Goal: Feedback & Contribution: Contribute content

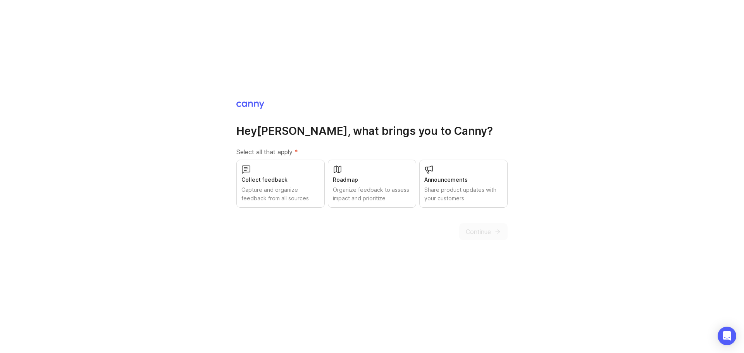
click at [293, 181] on div "Collect feedback" at bounding box center [281, 180] width 78 height 9
click at [380, 193] on div "Organize feedback to assess impact and prioritize" at bounding box center [372, 194] width 78 height 17
click at [498, 232] on icon "submit" at bounding box center [498, 232] width 4 height 0
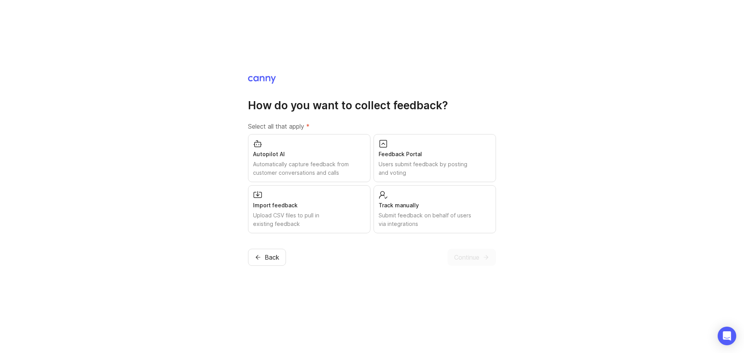
click at [412, 160] on div "Users submit feedback by posting and voting" at bounding box center [435, 168] width 112 height 17
click at [319, 162] on div "Automatically capture feedback from customer conversations and calls" at bounding box center [309, 168] width 112 height 17
click at [321, 148] on div "Autopilot AI Automatically capture feedback from customer conversations and cal…" at bounding box center [309, 158] width 123 height 48
click at [406, 205] on div "Track manually" at bounding box center [435, 205] width 112 height 9
click at [473, 259] on span "Continue" at bounding box center [466, 257] width 25 height 9
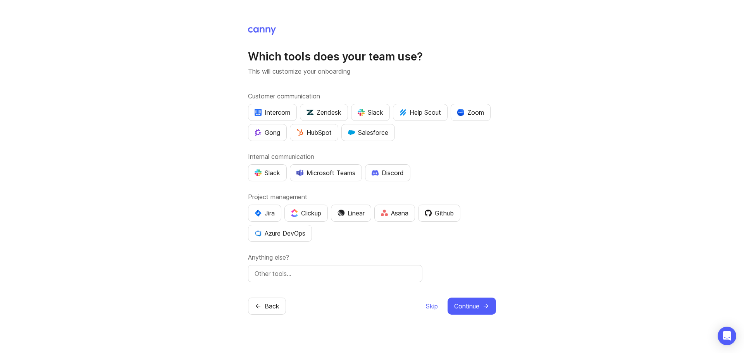
click at [328, 132] on div "HubSpot" at bounding box center [314, 132] width 35 height 9
click at [273, 173] on div "Slack" at bounding box center [268, 172] width 26 height 9
click at [262, 215] on div "Jira" at bounding box center [265, 213] width 20 height 9
click at [468, 306] on span "Continue" at bounding box center [466, 306] width 25 height 9
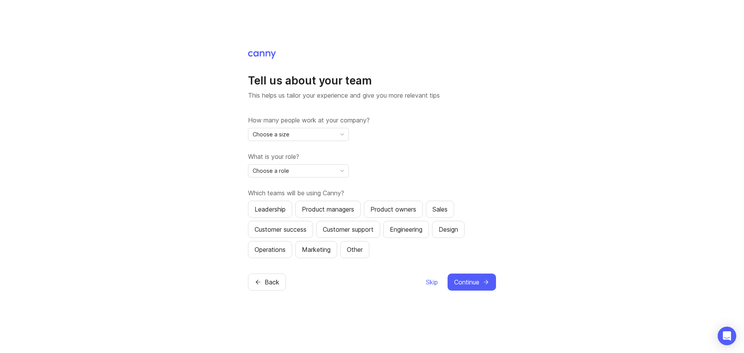
click at [310, 133] on div "Choose a size" at bounding box center [293, 134] width 88 height 12
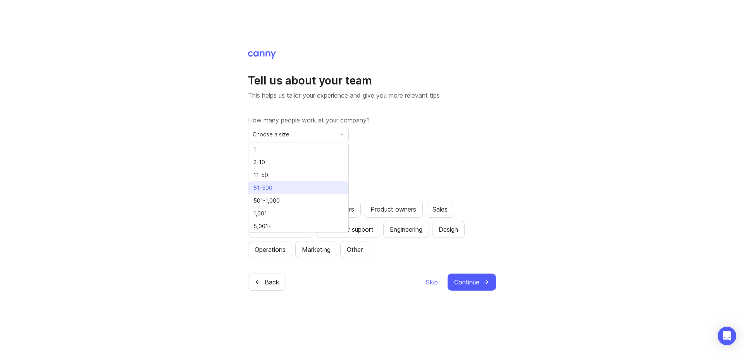
click at [289, 188] on li "51-500" at bounding box center [299, 187] width 100 height 13
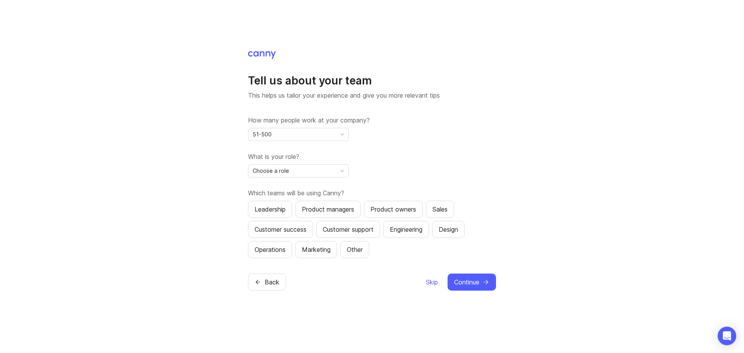
click at [314, 172] on div "Choose a role" at bounding box center [293, 171] width 88 height 12
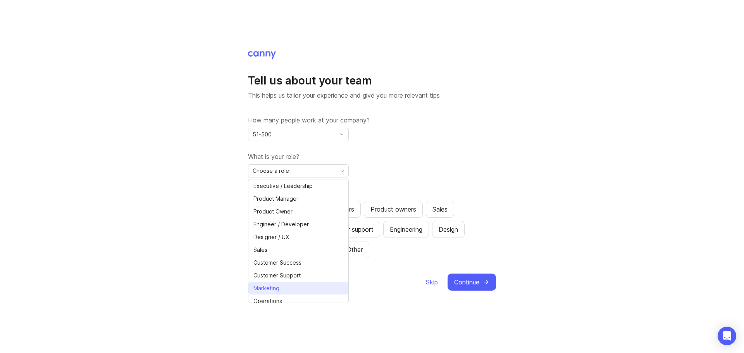
click at [290, 285] on li "Marketing" at bounding box center [299, 288] width 100 height 13
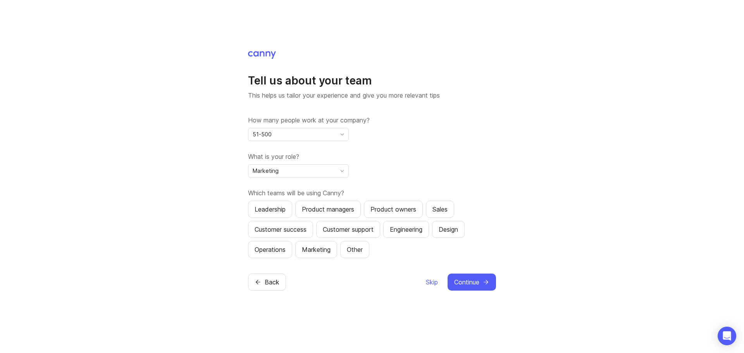
click at [443, 208] on div "Sales" at bounding box center [440, 209] width 15 height 9
click at [313, 248] on div "Marketing" at bounding box center [316, 249] width 29 height 9
click at [313, 247] on div "Marketing" at bounding box center [316, 249] width 29 height 9
click at [276, 226] on div "Customer success" at bounding box center [281, 229] width 52 height 9
click at [365, 234] on button "Customer support" at bounding box center [348, 229] width 64 height 17
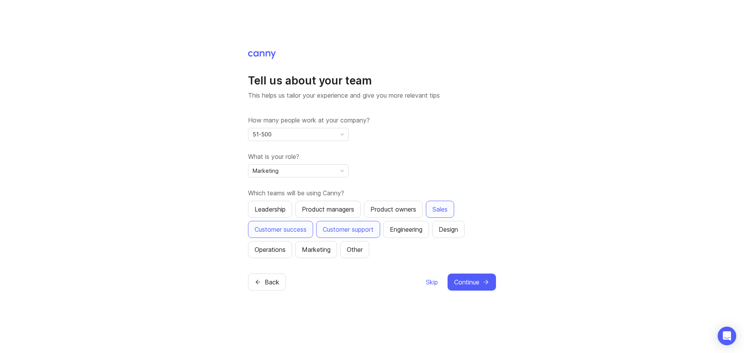
click at [482, 283] on button "Continue" at bounding box center [472, 282] width 48 height 17
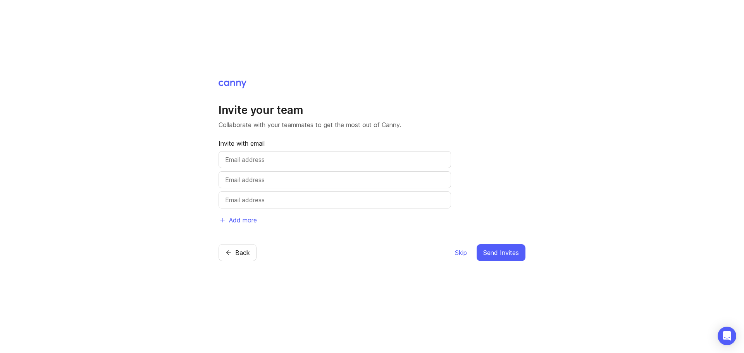
click at [265, 161] on input "text" at bounding box center [334, 159] width 219 height 9
click at [462, 253] on span "Skip" at bounding box center [461, 252] width 12 height 9
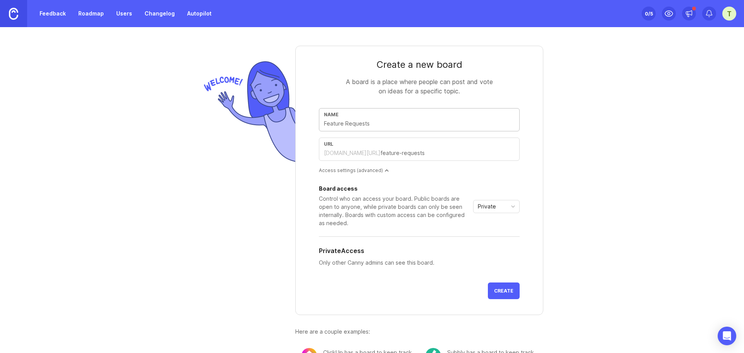
click at [361, 125] on input "text" at bounding box center [419, 123] width 191 height 9
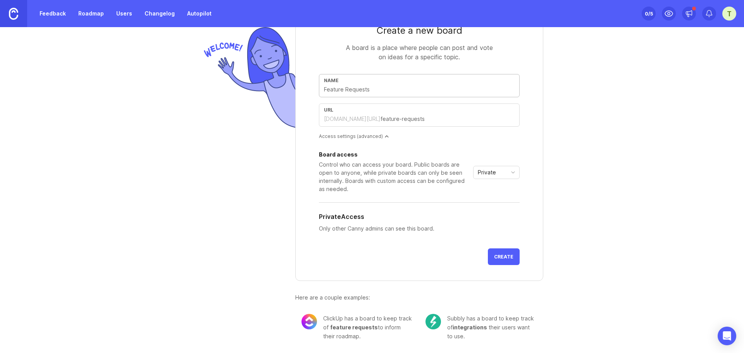
click at [359, 92] on input "text" at bounding box center [419, 89] width 191 height 9
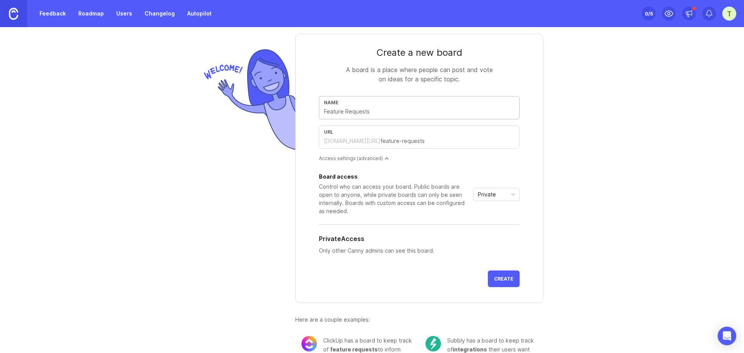
scroll to position [0, 0]
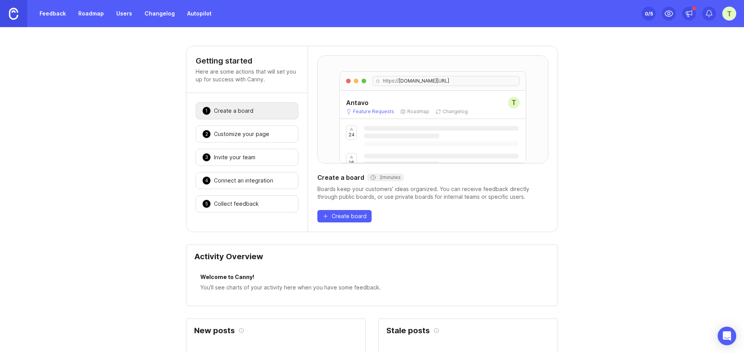
click at [260, 133] on div "Customize your page" at bounding box center [241, 134] width 55 height 8
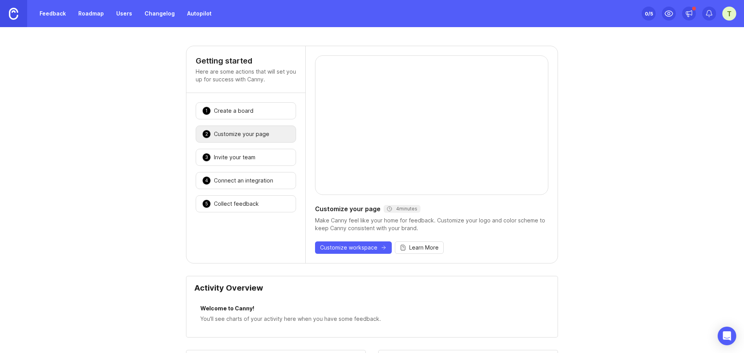
click at [245, 159] on div "Invite your team" at bounding box center [234, 158] width 41 height 8
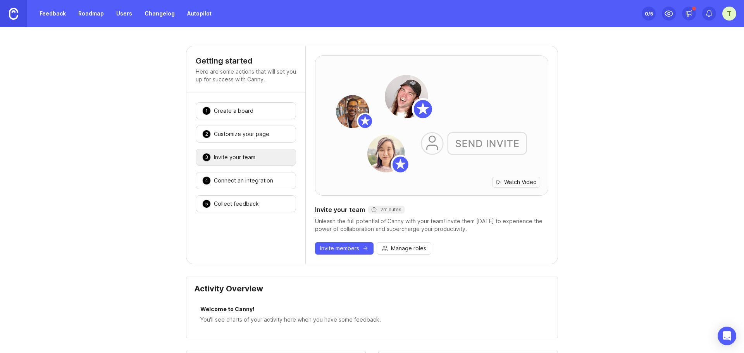
click at [247, 180] on div "Connect an integration" at bounding box center [243, 181] width 59 height 8
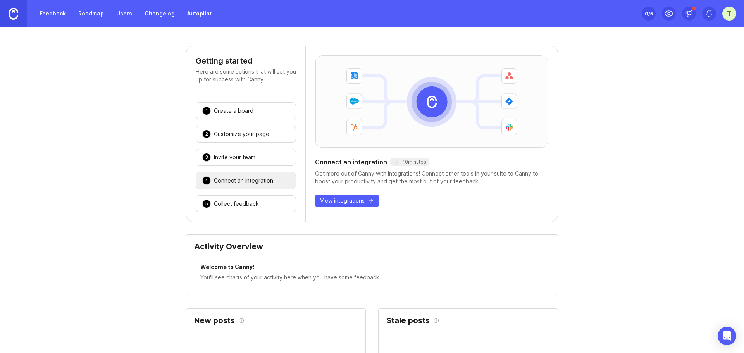
click at [248, 200] on div "Collect feedback" at bounding box center [236, 204] width 45 height 8
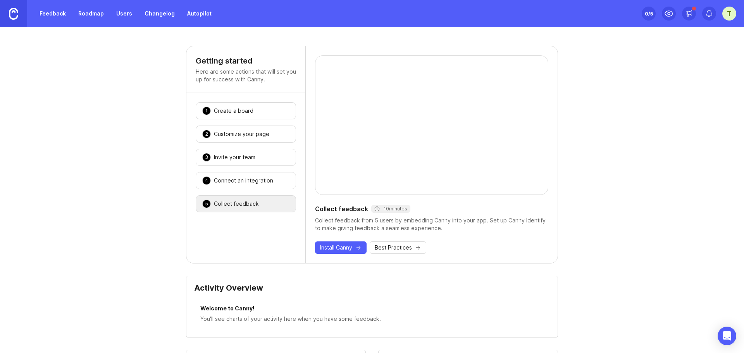
click at [238, 159] on div "Invite your team" at bounding box center [234, 158] width 41 height 8
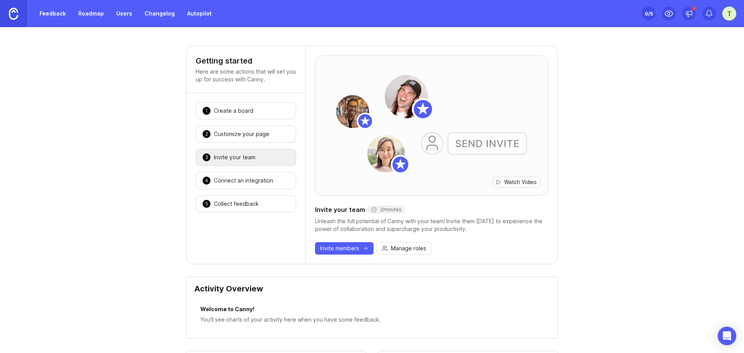
click at [240, 188] on div "4 Connect an integration 🎉" at bounding box center [246, 180] width 100 height 17
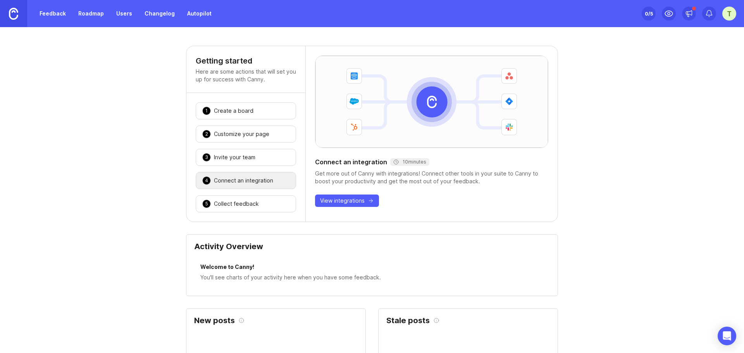
click at [256, 139] on div "2 Customize your page 🎉" at bounding box center [246, 134] width 100 height 17
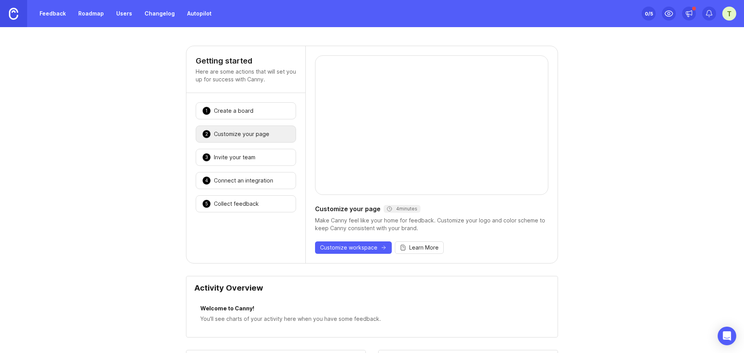
click at [237, 109] on div "Create a board" at bounding box center [234, 111] width 40 height 8
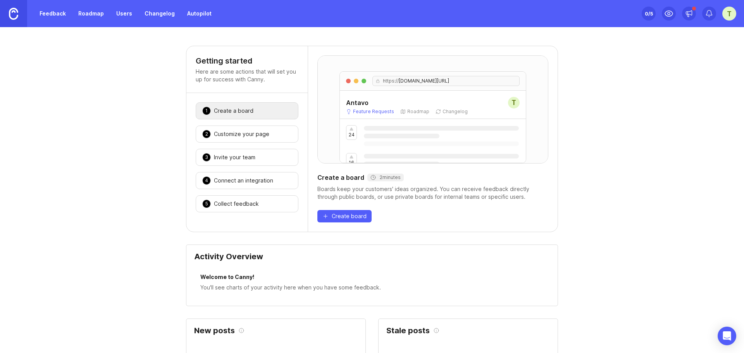
click at [421, 119] on div "Antavo T Feature Requests Roadmap Changelog" at bounding box center [433, 105] width 186 height 28
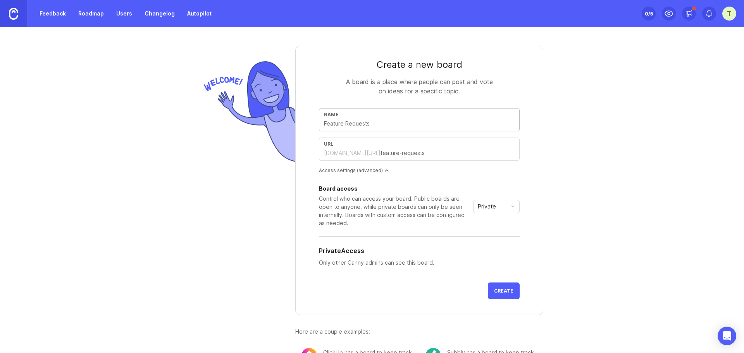
click at [355, 123] on input "text" at bounding box center [419, 123] width 191 height 9
type input "O"
type input "o"
type input "Op"
type input "op"
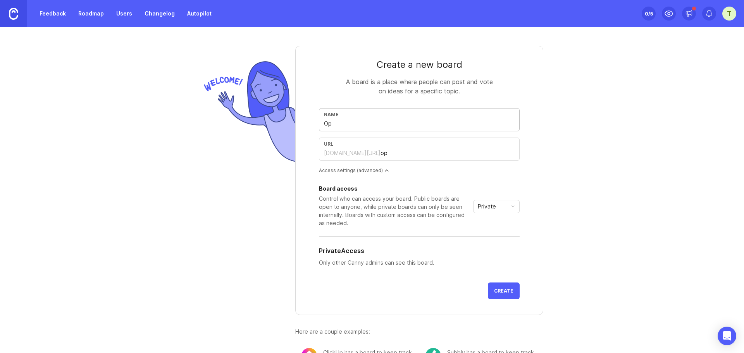
type input "Opt"
type input "opt"
type input "Opti"
type input "opti"
type input "Optim"
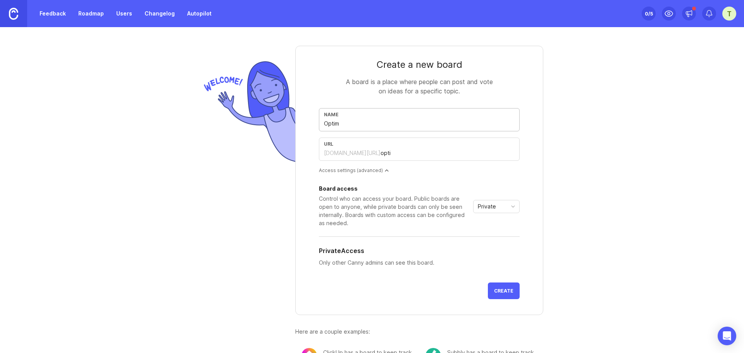
type input "optim"
type input "Optimi"
type input "optimi"
type input "Optimiz"
type input "optimiz"
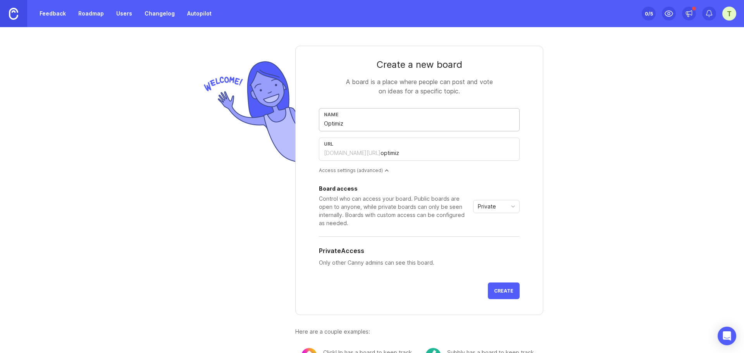
type input "Optimize"
type input "optimize"
type input "Optimizer"
type input "optimizer"
type input "Optimizer"
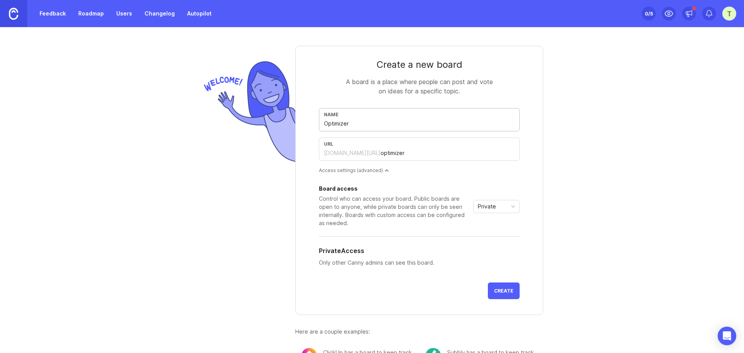
click at [489, 209] on span "Private" at bounding box center [487, 206] width 18 height 9
drag, startPoint x: 496, startPoint y: 288, endPoint x: 492, endPoint y: 219, distance: 69.9
click at [487, 224] on form "Create a new board A board is a place where people can post and vote on ideas f…" at bounding box center [419, 180] width 248 height 269
click at [495, 209] on div "Private" at bounding box center [490, 206] width 33 height 12
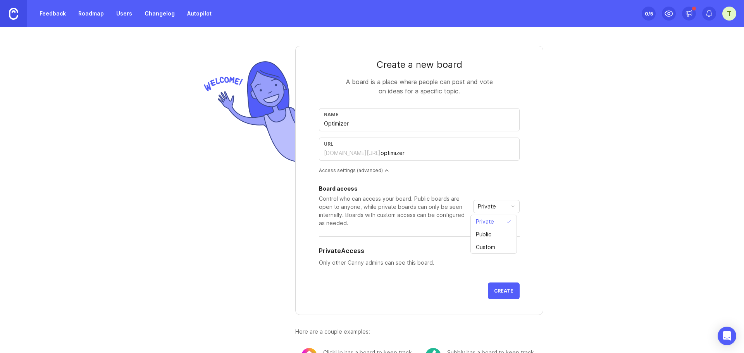
click at [467, 208] on div "Control who can access your board. Public boards are open to anyone, while priv…" at bounding box center [394, 211] width 151 height 33
click at [498, 291] on span "Create" at bounding box center [503, 291] width 19 height 6
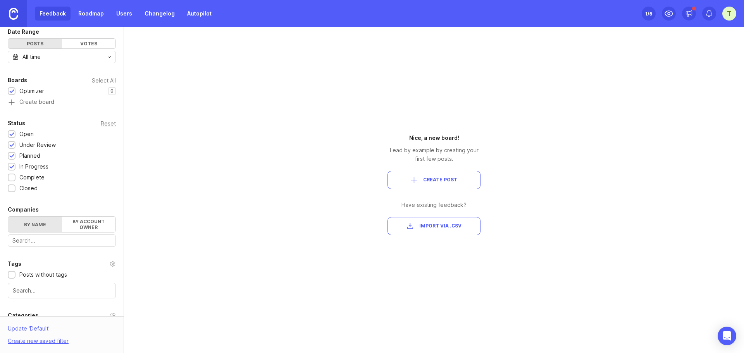
scroll to position [78, 0]
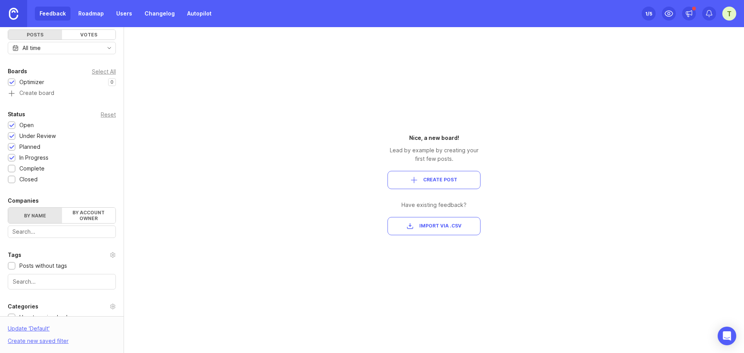
click at [48, 231] on input "text" at bounding box center [61, 232] width 99 height 9
click at [90, 208] on label "By account owner" at bounding box center [89, 216] width 54 height 16
click at [8, 208] on input "By account owner" at bounding box center [8, 208] width 0 height 0
click at [43, 212] on label "By name" at bounding box center [35, 216] width 54 height 16
click at [8, 208] on input "By name" at bounding box center [8, 208] width 0 height 0
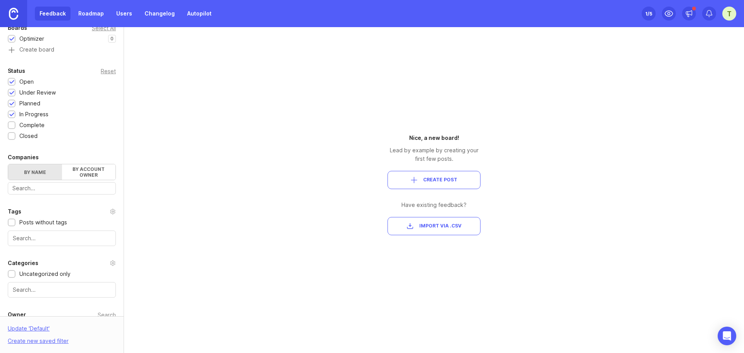
scroll to position [10, 0]
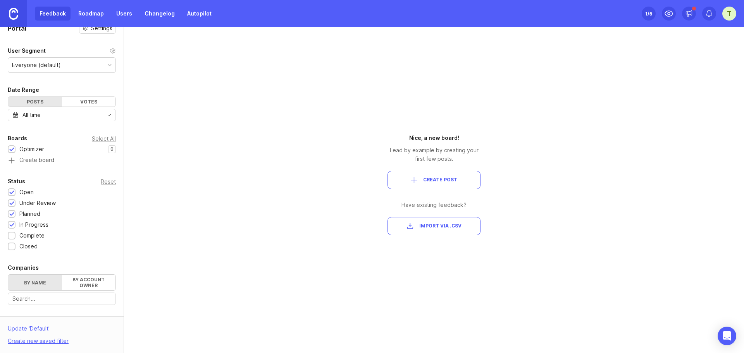
click at [21, 234] on div "Complete" at bounding box center [31, 235] width 25 height 9
click at [8, 246] on div at bounding box center [12, 247] width 8 height 8
click at [421, 177] on span "Create Post" at bounding box center [434, 180] width 80 height 7
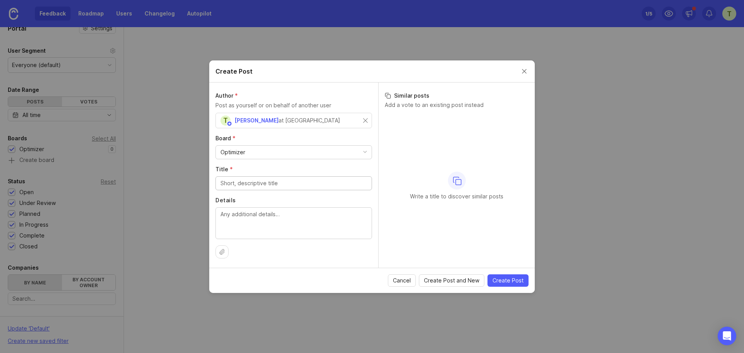
click at [279, 185] on input "Title *" at bounding box center [294, 183] width 147 height 9
click at [282, 148] on div "Optimizer" at bounding box center [294, 152] width 156 height 13
click at [310, 121] on div "T [PERSON_NAME] at [GEOGRAPHIC_DATA]" at bounding box center [292, 121] width 143 height 10
click at [276, 181] on input "Title *" at bounding box center [294, 183] width 147 height 9
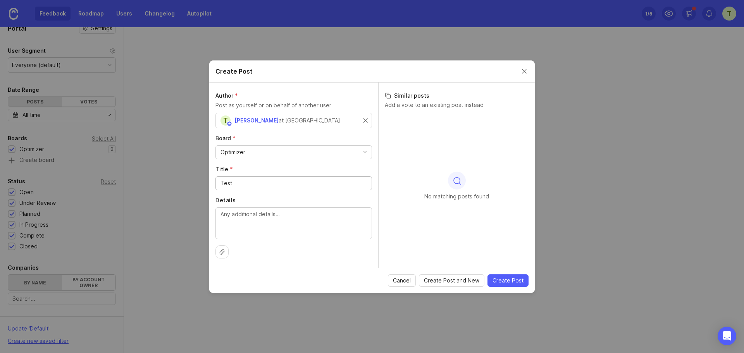
type input "Test"
click at [277, 224] on textarea "Details" at bounding box center [294, 223] width 147 height 26
type textarea "Test"
click at [509, 284] on span "Create Post" at bounding box center [508, 281] width 31 height 8
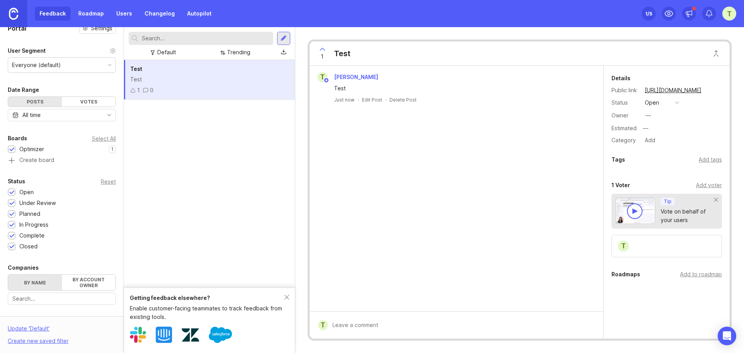
click at [97, 14] on link "Roadmap" at bounding box center [91, 14] width 35 height 14
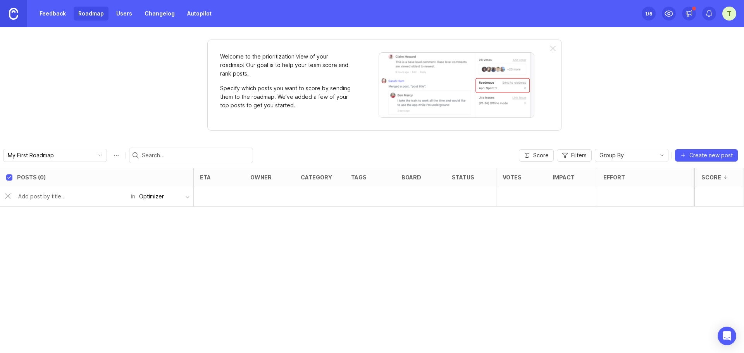
click at [696, 154] on span "Create new post" at bounding box center [711, 156] width 43 height 8
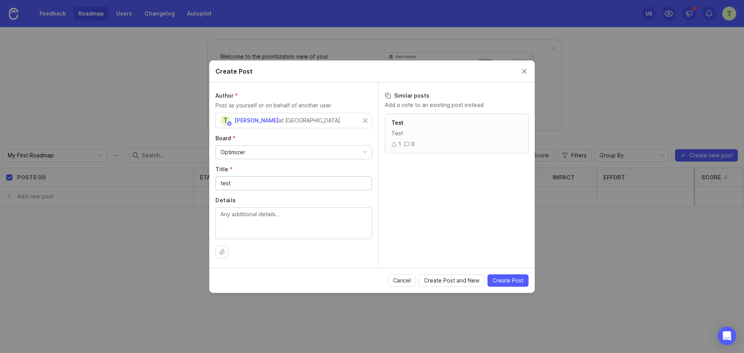
type input "test"
click at [274, 216] on textarea "Details" at bounding box center [294, 223] width 147 height 26
type textarea "test"
click at [509, 280] on span "Create Post" at bounding box center [508, 281] width 31 height 8
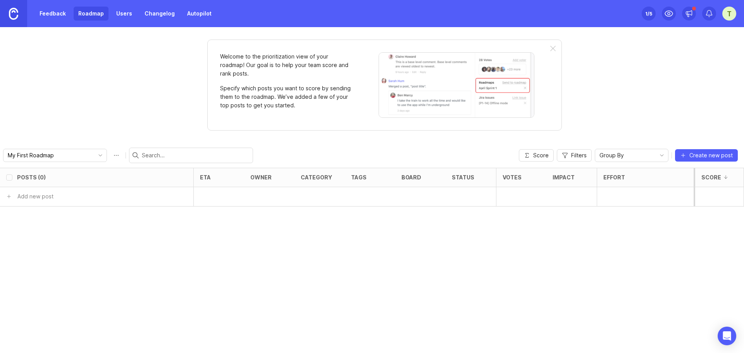
checkbox input "false"
click at [468, 196] on div "open" at bounding box center [471, 196] width 50 height 19
click at [552, 50] on div at bounding box center [553, 49] width 5 height 6
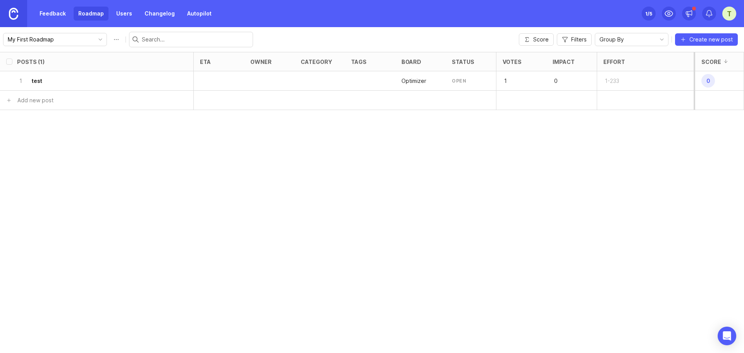
click at [114, 12] on link "Users" at bounding box center [124, 14] width 25 height 14
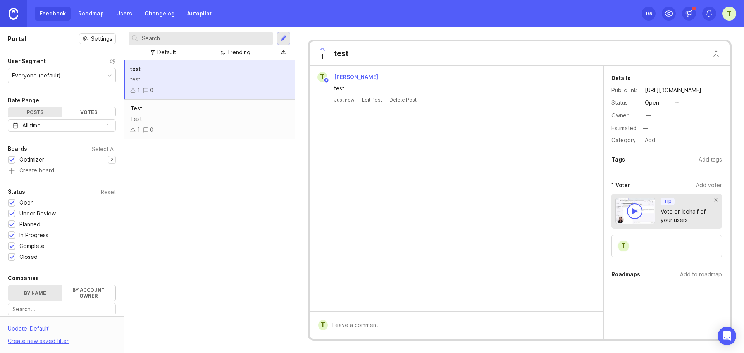
click at [88, 111] on div "Votes" at bounding box center [89, 112] width 54 height 10
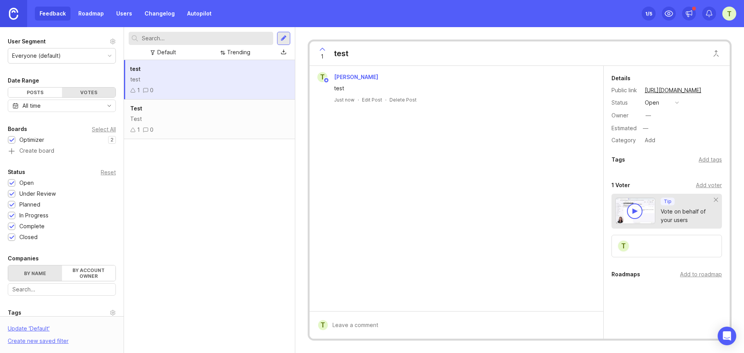
scroll to position [39, 0]
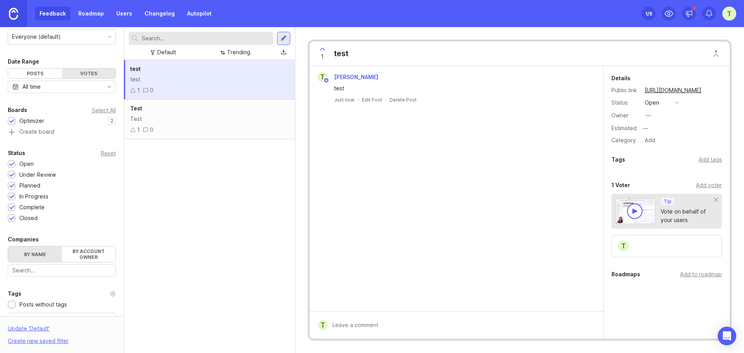
click at [87, 257] on label "By account owner" at bounding box center [89, 255] width 54 height 16
click at [8, 247] on input "By account owner" at bounding box center [8, 247] width 0 height 0
click at [39, 252] on label "By name" at bounding box center [35, 255] width 54 height 16
click at [8, 247] on input "By name" at bounding box center [8, 247] width 0 height 0
click at [79, 274] on input "text" at bounding box center [61, 270] width 99 height 9
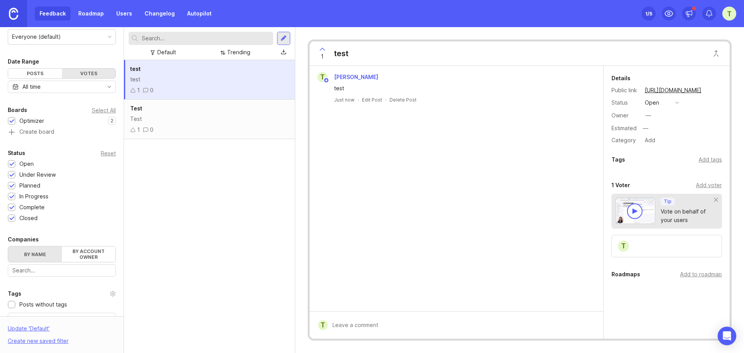
click at [134, 91] on icon at bounding box center [132, 90] width 5 height 5
click at [320, 50] on icon at bounding box center [322, 49] width 9 height 9
click at [322, 50] on icon at bounding box center [322, 49] width 9 height 9
click at [324, 51] on icon at bounding box center [322, 49] width 9 height 9
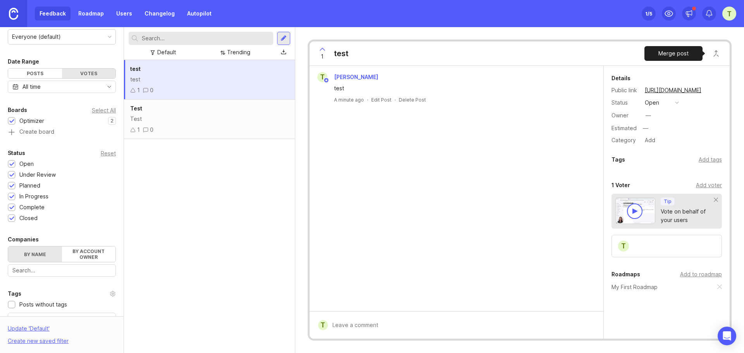
click at [716, 55] on button "Close button" at bounding box center [717, 54] width 16 height 16
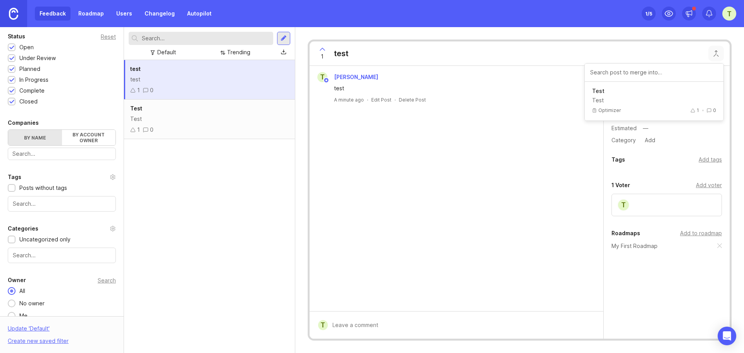
scroll to position [166, 0]
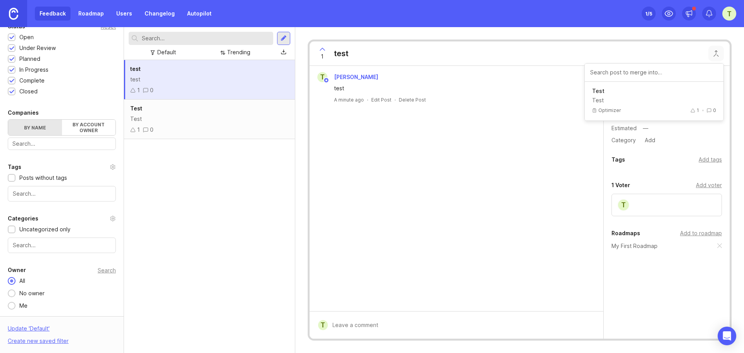
click at [9, 305] on div at bounding box center [12, 306] width 8 height 8
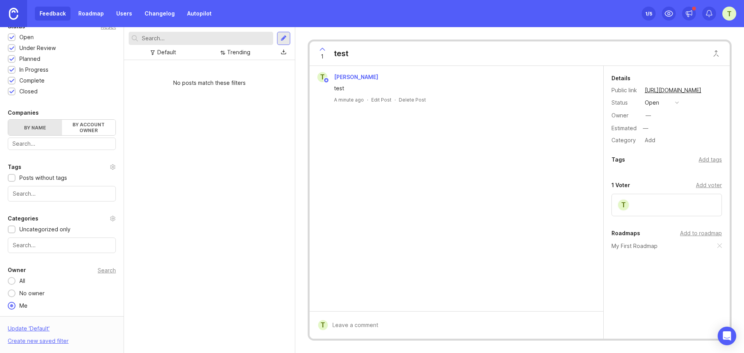
click at [9, 305] on div at bounding box center [12, 306] width 8 height 8
click at [9, 281] on div at bounding box center [12, 281] width 8 height 8
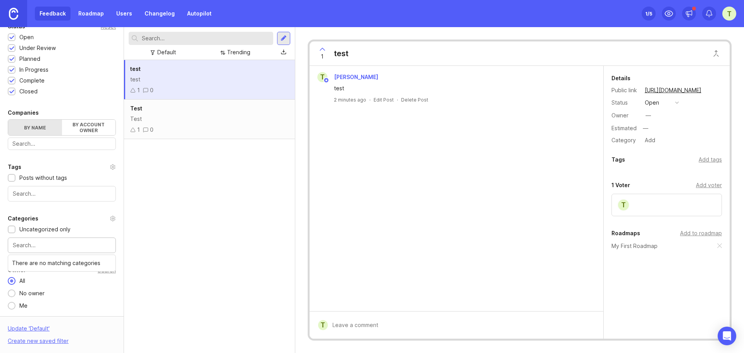
click at [38, 246] on input "text" at bounding box center [62, 245] width 98 height 9
click at [74, 196] on input "text" at bounding box center [62, 194] width 98 height 9
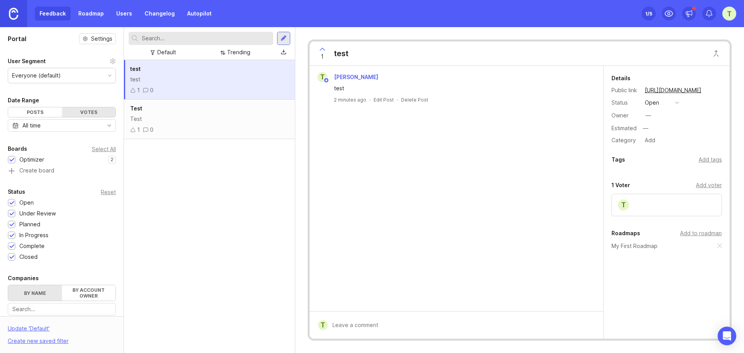
click at [92, 14] on link "Roadmap" at bounding box center [91, 14] width 35 height 14
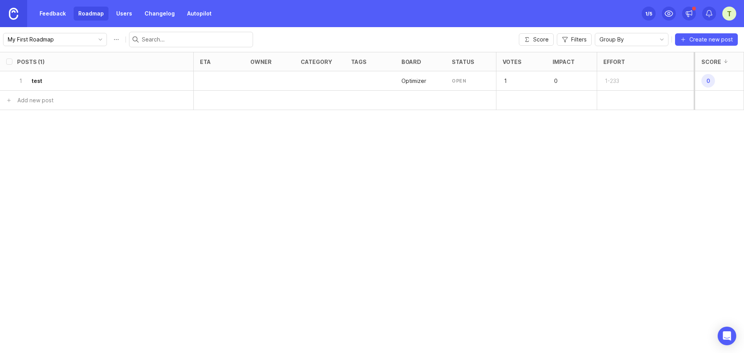
click at [47, 79] on div "1 test" at bounding box center [94, 80] width 155 height 19
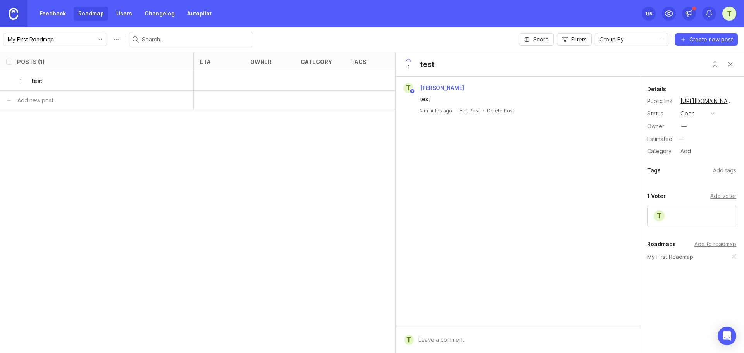
click at [694, 218] on div "T" at bounding box center [691, 216] width 89 height 22
click at [57, 11] on link "Feedback" at bounding box center [53, 14] width 36 height 14
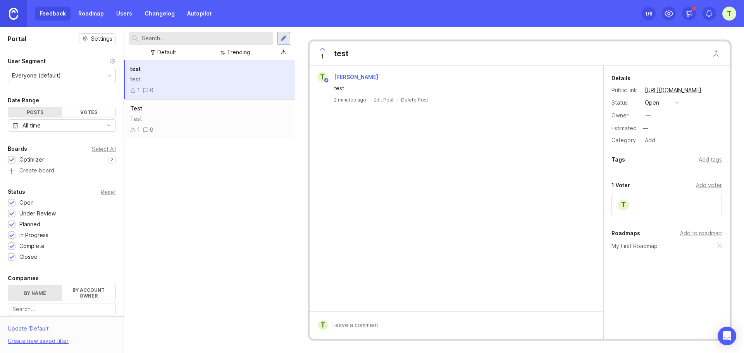
drag, startPoint x: 251, startPoint y: 78, endPoint x: 184, endPoint y: 92, distance: 68.6
click at [184, 92] on div "1 0" at bounding box center [209, 90] width 159 height 9
click at [198, 122] on div "Test" at bounding box center [209, 119] width 159 height 9
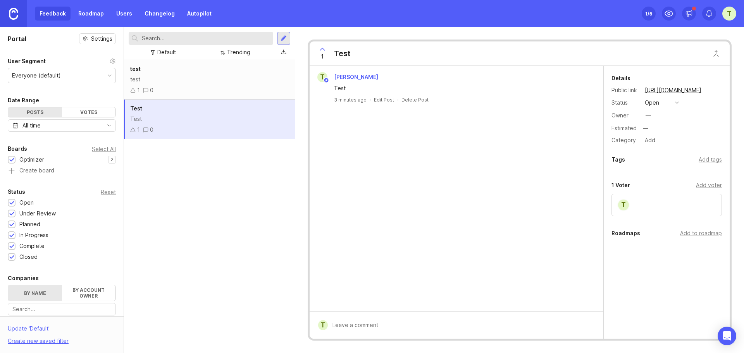
click at [110, 58] on icon at bounding box center [113, 61] width 6 height 6
click at [84, 79] on div "Everyone (default)" at bounding box center [61, 75] width 107 height 15
click at [84, 74] on div "Everyone (default)" at bounding box center [61, 75] width 107 height 15
click at [110, 61] on icon at bounding box center [113, 61] width 6 height 6
click at [148, 16] on link "Changelog" at bounding box center [160, 14] width 40 height 14
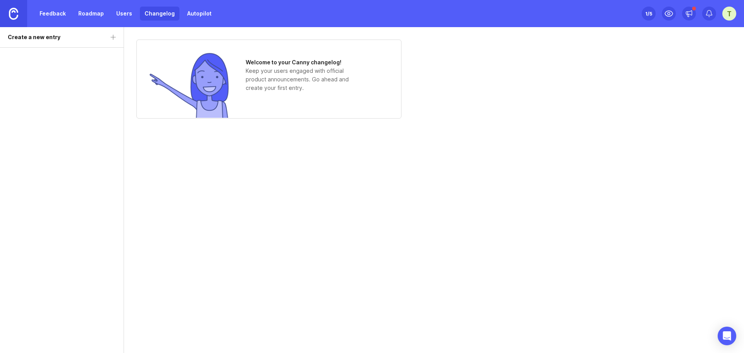
click at [204, 14] on link "Autopilot" at bounding box center [200, 14] width 34 height 14
click at [125, 12] on link "Users" at bounding box center [124, 14] width 25 height 14
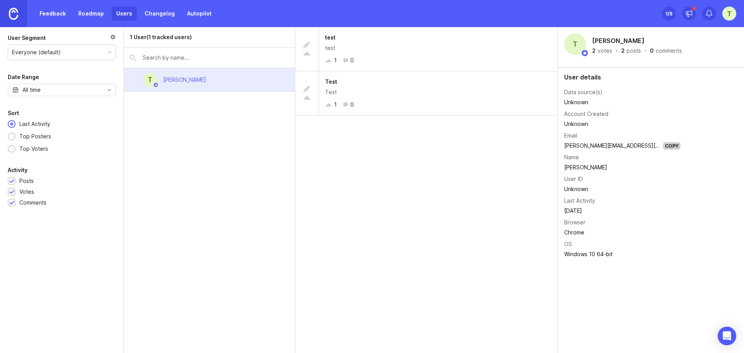
click at [189, 11] on link "Autopilot" at bounding box center [200, 14] width 34 height 14
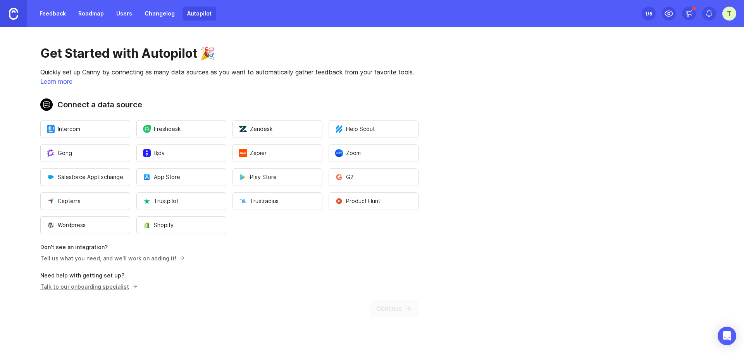
click at [122, 14] on link "Users" at bounding box center [124, 14] width 25 height 14
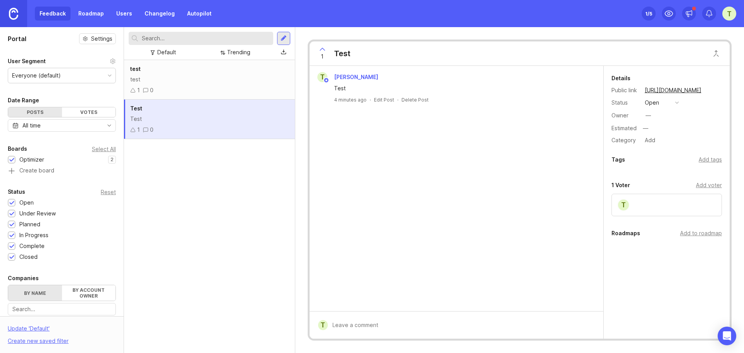
drag, startPoint x: 272, startPoint y: 103, endPoint x: 260, endPoint y: 111, distance: 14.5
click at [260, 111] on div "Test" at bounding box center [209, 108] width 159 height 9
click at [164, 76] on div "test" at bounding box center [209, 79] width 159 height 9
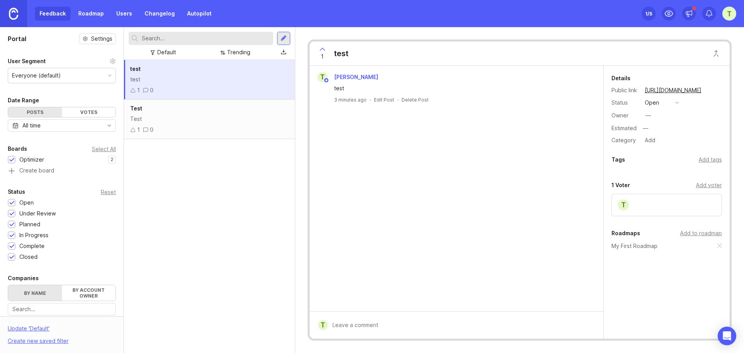
click at [168, 117] on div "Test" at bounding box center [209, 119] width 159 height 9
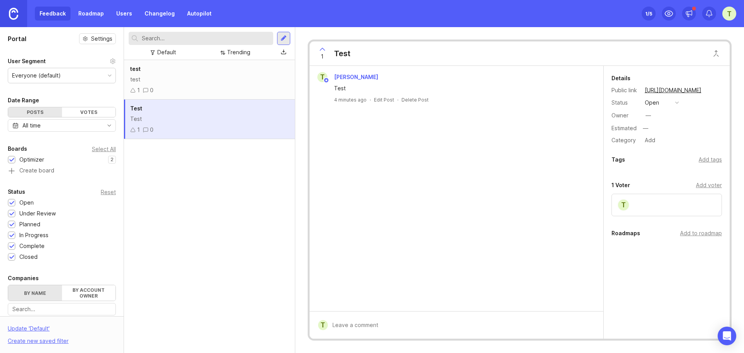
click at [168, 117] on div "Test" at bounding box center [209, 119] width 159 height 9
drag, startPoint x: 168, startPoint y: 117, endPoint x: 162, endPoint y: 110, distance: 9.6
click at [162, 110] on div "Test" at bounding box center [209, 108] width 159 height 9
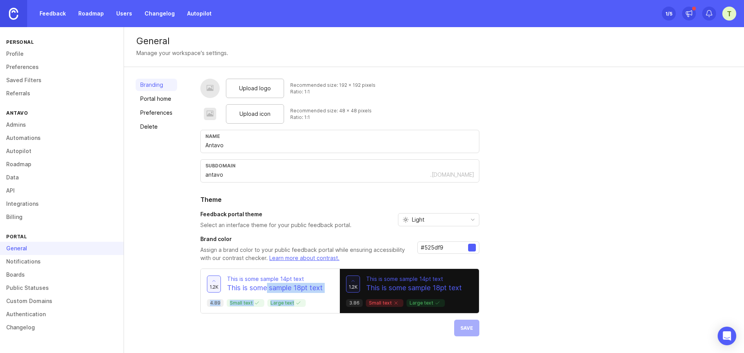
drag, startPoint x: 266, startPoint y: 287, endPoint x: 301, endPoint y: 271, distance: 38.5
click at [302, 303] on div "1.2k This is some sample 14pt text This is some sample 18pt text 4.89 Small tex…" at bounding box center [270, 291] width 139 height 44
click at [236, 177] on input "antavo" at bounding box center [317, 175] width 225 height 9
click at [160, 97] on link "Portal home" at bounding box center [156, 99] width 41 height 12
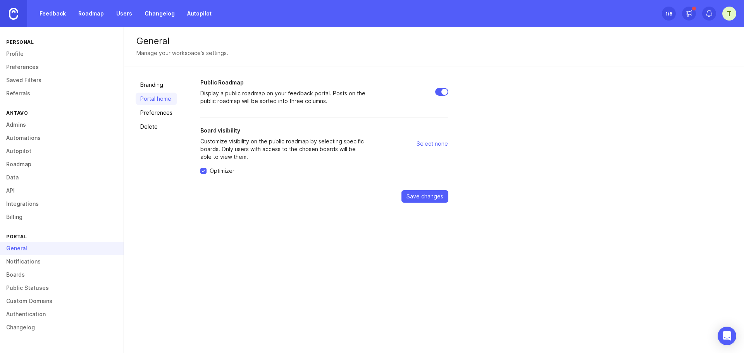
click at [48, 8] on link "Feedback" at bounding box center [53, 14] width 36 height 14
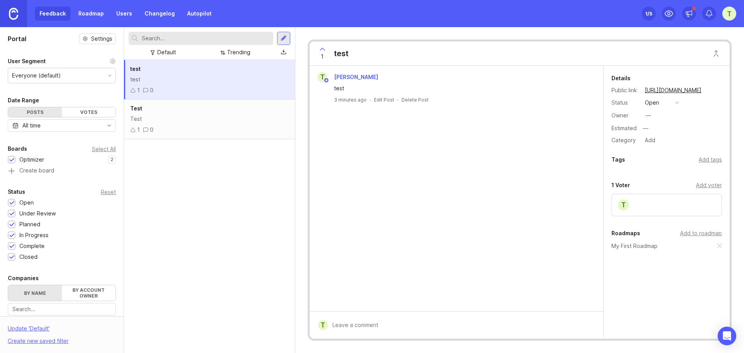
click at [152, 75] on div "test" at bounding box center [209, 79] width 159 height 9
click at [284, 38] on div at bounding box center [284, 38] width 6 height 7
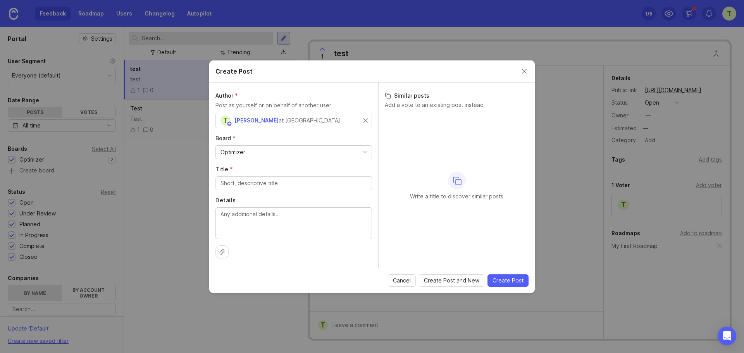
click at [525, 71] on button "Close create post modal" at bounding box center [524, 71] width 9 height 9
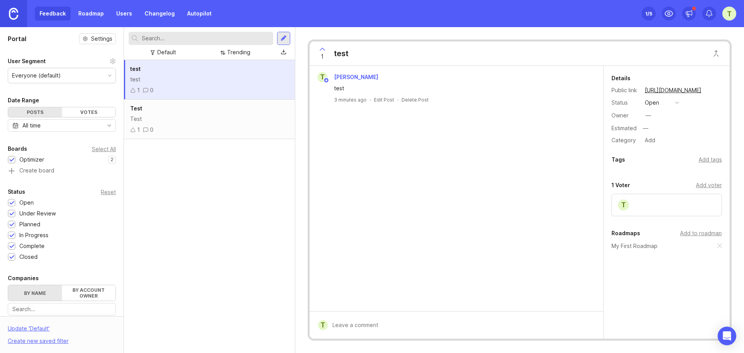
click at [264, 72] on div "test" at bounding box center [209, 69] width 159 height 9
drag, startPoint x: 264, startPoint y: 72, endPoint x: 231, endPoint y: 72, distance: 32.6
click at [231, 72] on div "test" at bounding box center [209, 69] width 159 height 9
click at [281, 37] on div at bounding box center [284, 38] width 6 height 7
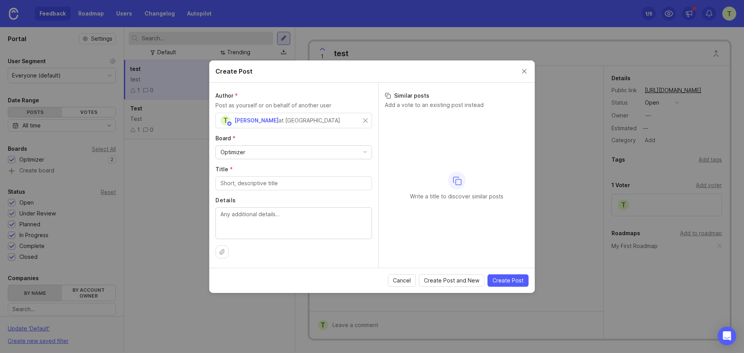
click at [521, 70] on button "Close create post modal" at bounding box center [524, 71] width 9 height 9
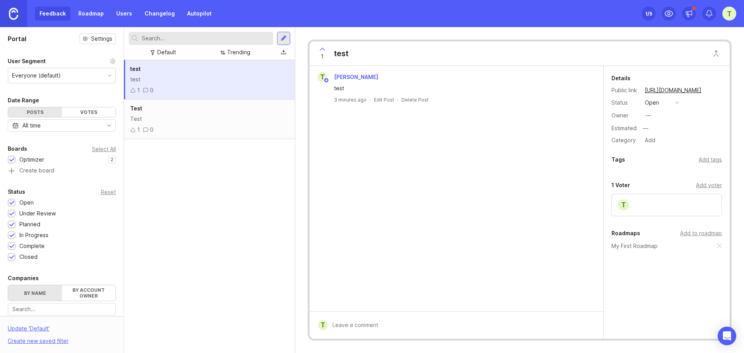
click at [110, 60] on icon at bounding box center [113, 61] width 6 height 6
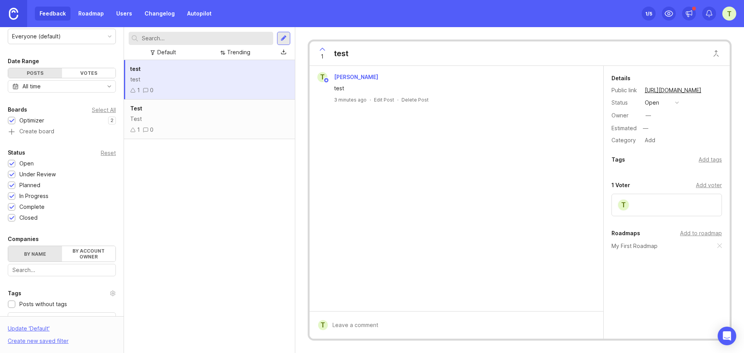
scroll to position [39, 0]
drag, startPoint x: 683, startPoint y: 197, endPoint x: 687, endPoint y: 158, distance: 38.6
click at [684, 160] on div "Details Public link [URL][DOMAIN_NAME] Status open Owner — Estimated — Category…" at bounding box center [667, 195] width 126 height 258
click at [713, 159] on div "Add tags" at bounding box center [710, 159] width 23 height 9
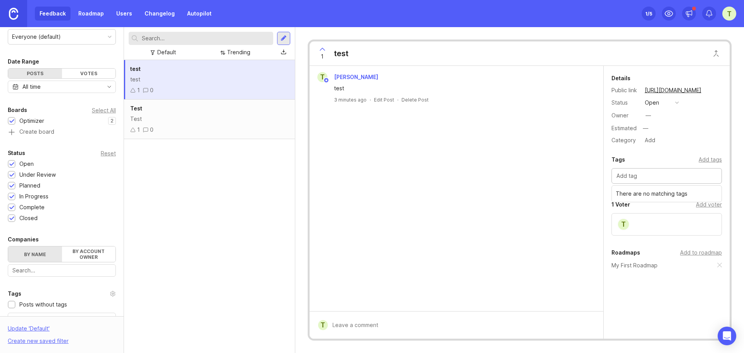
click at [709, 143] on div "Category Add" at bounding box center [667, 140] width 110 height 10
click at [693, 252] on div "Add to roadmap" at bounding box center [701, 253] width 42 height 9
click at [97, 12] on link "Roadmap" at bounding box center [91, 14] width 35 height 14
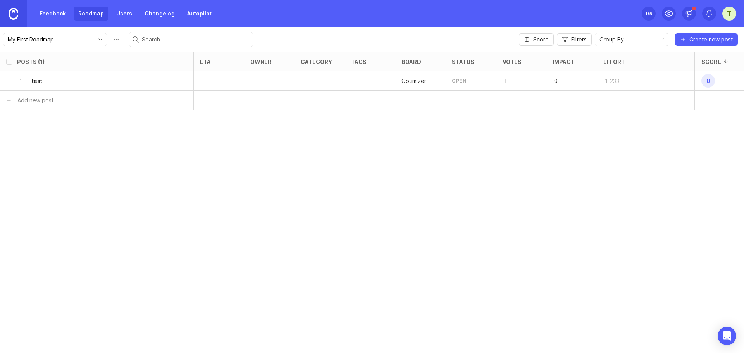
click at [652, 78] on div "1-233" at bounding box center [645, 80] width 97 height 19
click at [711, 82] on span "0" at bounding box center [709, 81] width 14 height 14
click at [621, 58] on div "Effort" at bounding box center [645, 61] width 97 height 19
click at [545, 35] on button "Score" at bounding box center [536, 39] width 35 height 12
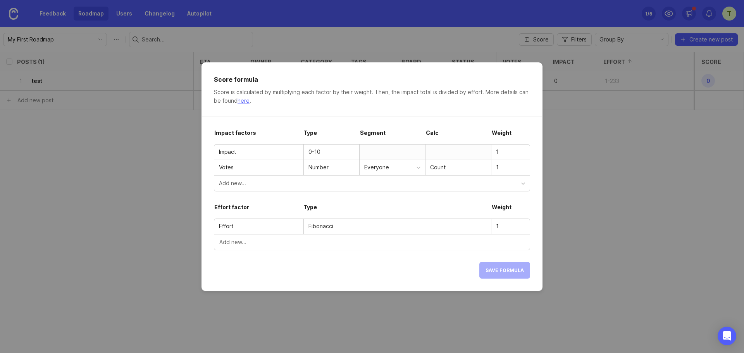
click at [238, 180] on div "Add new..." at bounding box center [370, 183] width 302 height 9
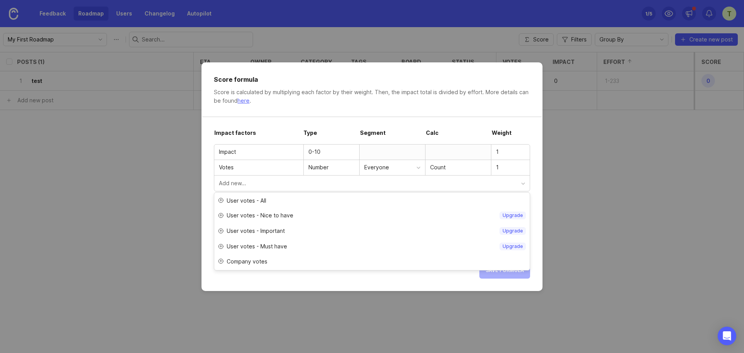
scroll to position [26, 0]
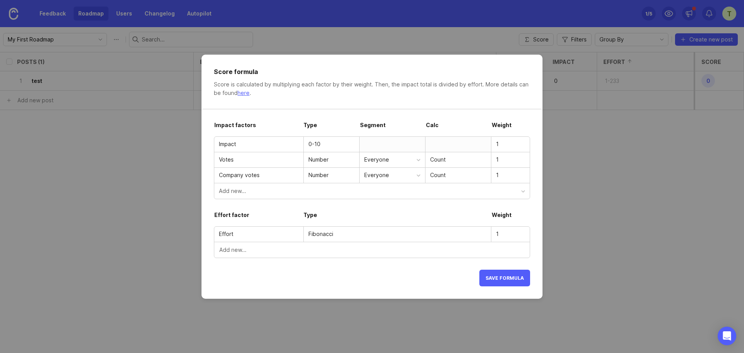
click at [267, 188] on div "Add new..." at bounding box center [370, 191] width 302 height 9
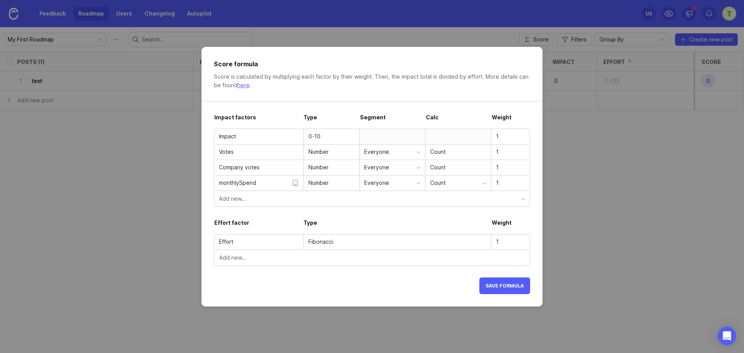
click at [409, 184] on div "Everyone" at bounding box center [390, 183] width 52 height 9
click at [249, 197] on div "Add new..." at bounding box center [370, 199] width 302 height 9
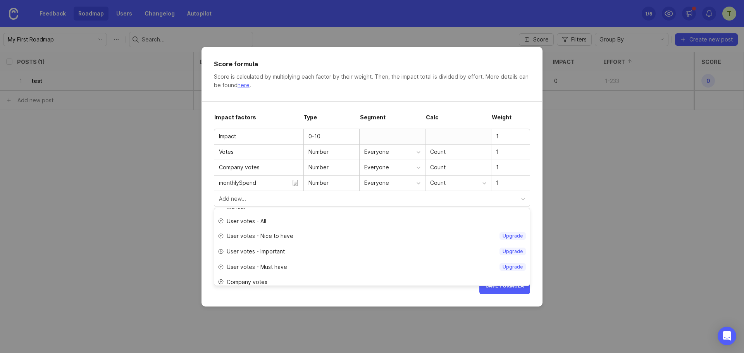
scroll to position [0, 0]
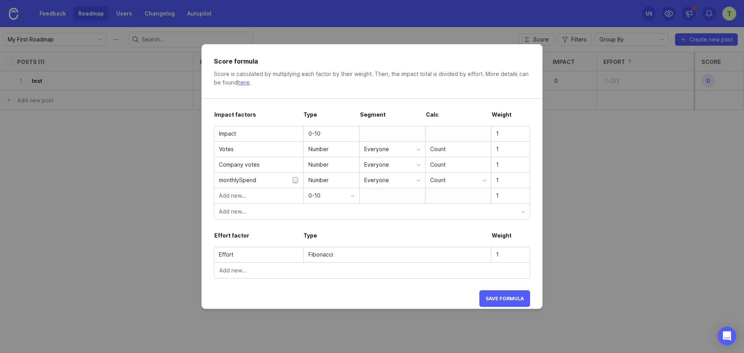
click at [261, 193] on input "text" at bounding box center [259, 196] width 80 height 9
click at [337, 195] on div "0-10" at bounding box center [330, 196] width 42 height 9
click at [251, 195] on input "text" at bounding box center [259, 196] width 80 height 9
click at [357, 254] on div "Fibonacci" at bounding box center [398, 254] width 178 height 9
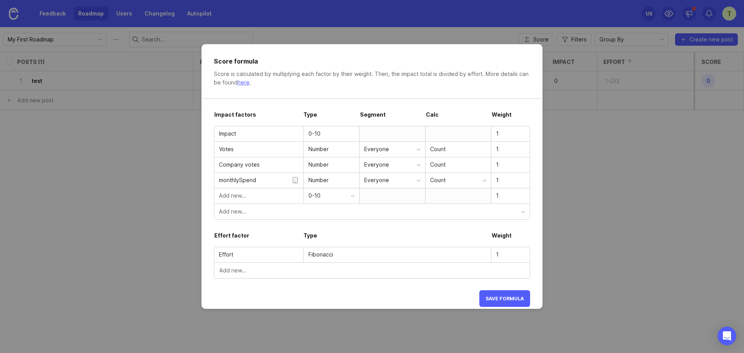
click at [259, 253] on input "Effort" at bounding box center [259, 254] width 80 height 9
click at [297, 180] on icon at bounding box center [295, 180] width 7 height 9
click at [340, 183] on div "Number" at bounding box center [332, 180] width 56 height 15
click at [499, 292] on button "Save formula" at bounding box center [505, 298] width 51 height 17
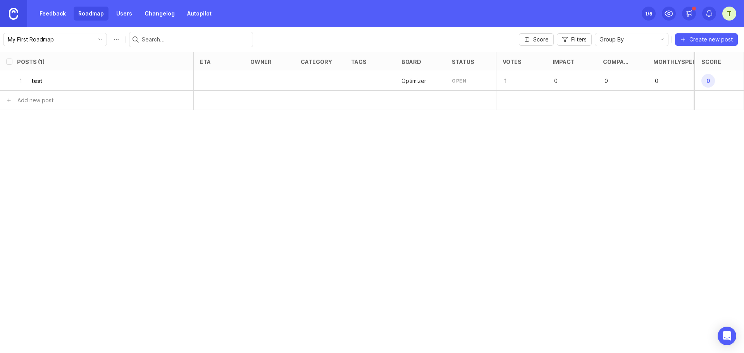
click at [52, 85] on div "1 test" at bounding box center [94, 80] width 155 height 19
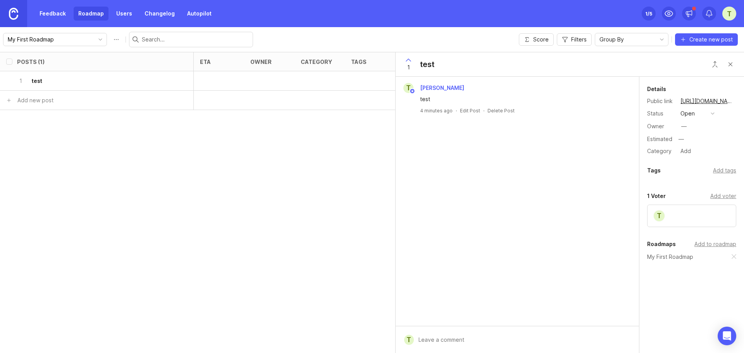
click at [11, 83] on input "select post" at bounding box center [9, 81] width 6 height 6
checkbox input "true"
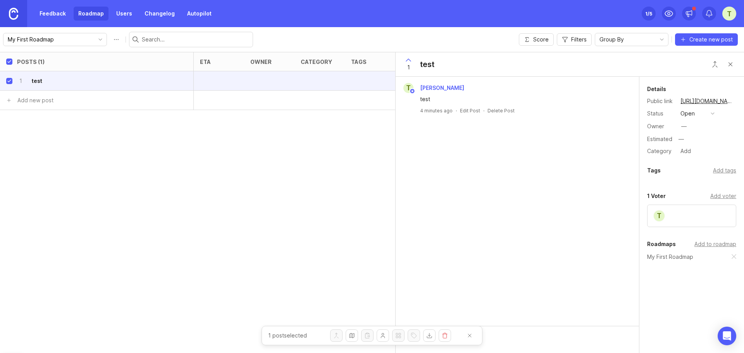
click at [447, 333] on button "Delete posts" at bounding box center [445, 336] width 12 height 12
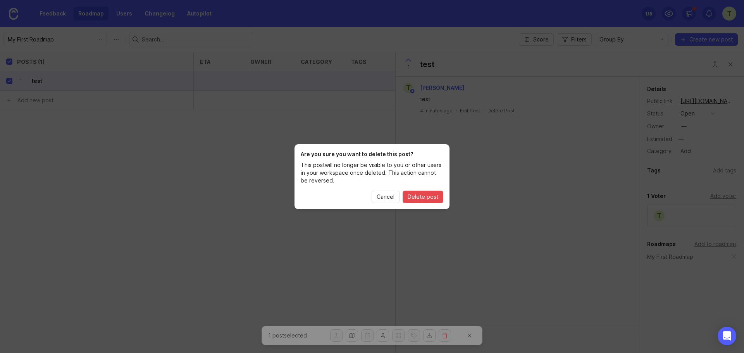
click at [421, 196] on span "Delete post" at bounding box center [423, 197] width 31 height 8
checkbox input "true"
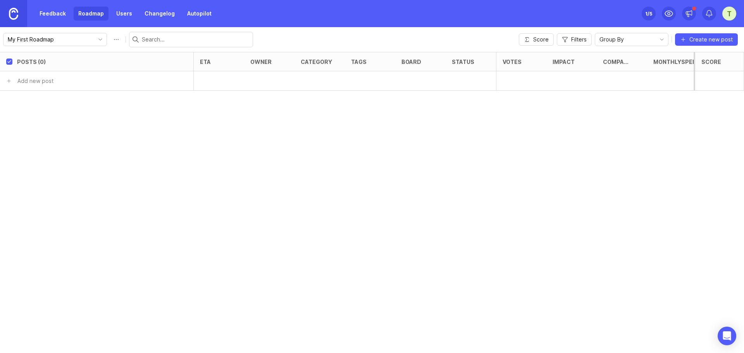
click at [66, 11] on link "Feedback" at bounding box center [53, 14] width 36 height 14
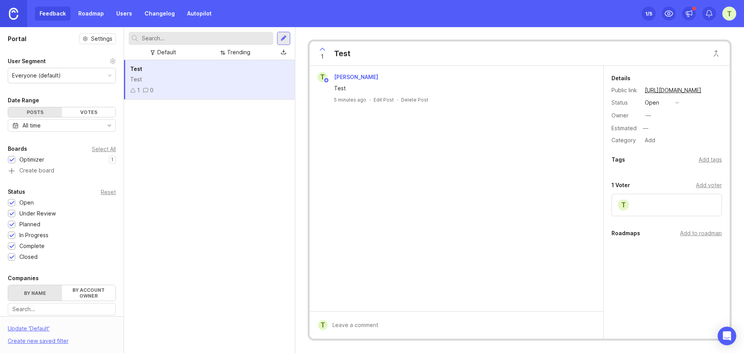
click at [135, 75] on div "Test Test 1 0" at bounding box center [209, 80] width 171 height 40
click at [278, 73] on div "Test Test 1 0" at bounding box center [209, 80] width 171 height 40
drag, startPoint x: 163, startPoint y: 69, endPoint x: 93, endPoint y: 40, distance: 75.2
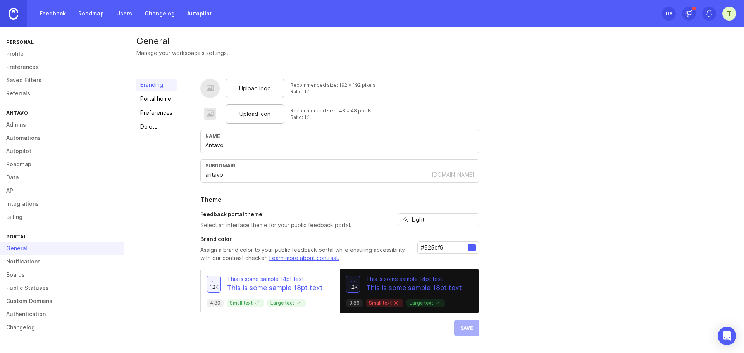
click at [43, 16] on link "Feedback" at bounding box center [53, 14] width 36 height 14
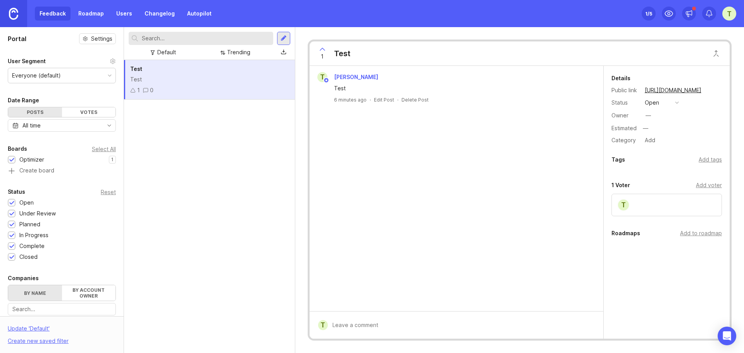
click at [169, 80] on div "Test" at bounding box center [209, 79] width 159 height 9
click at [704, 235] on div "Add to roadmap" at bounding box center [701, 233] width 42 height 9
click at [89, 10] on link "Roadmap" at bounding box center [91, 14] width 35 height 14
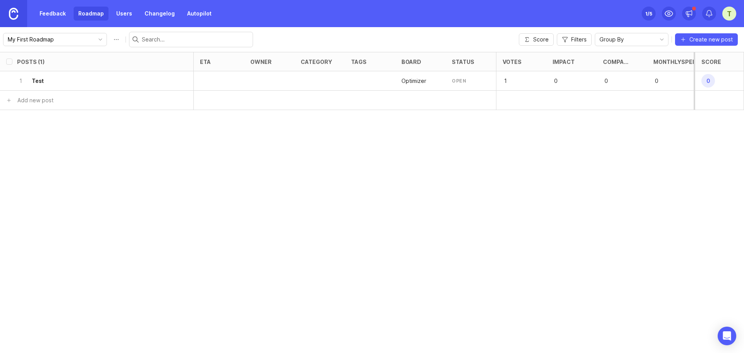
click at [5, 82] on div "1 Test" at bounding box center [97, 80] width 194 height 19
click at [10, 80] on input "select post" at bounding box center [9, 81] width 6 height 6
checkbox input "true"
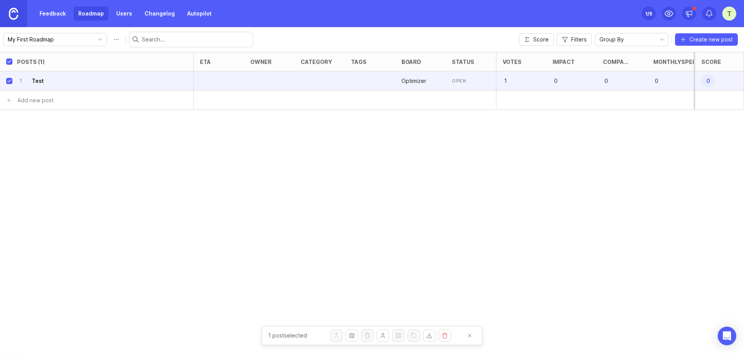
click at [443, 335] on button "Delete posts" at bounding box center [445, 336] width 12 height 12
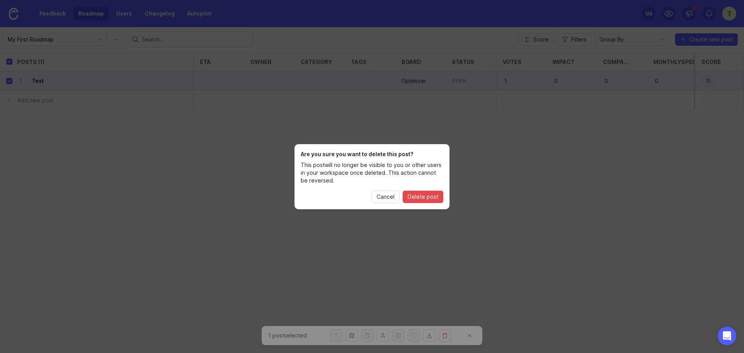
click at [424, 195] on span "Delete post" at bounding box center [423, 197] width 31 height 8
checkbox input "true"
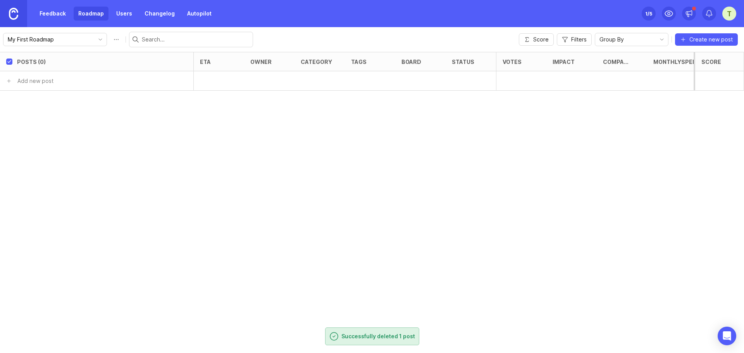
click at [65, 15] on link "Feedback" at bounding box center [53, 14] width 36 height 14
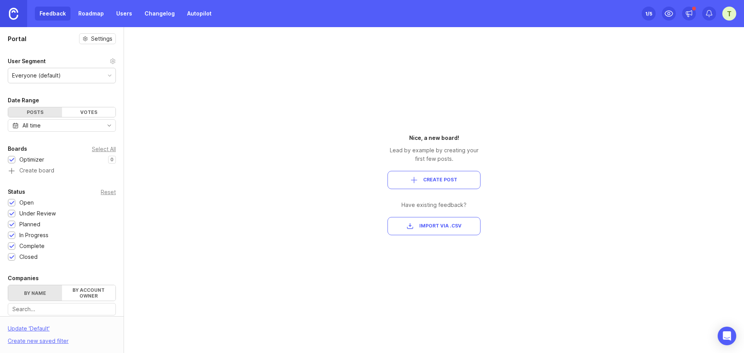
click at [82, 13] on link "Roadmap" at bounding box center [91, 14] width 35 height 14
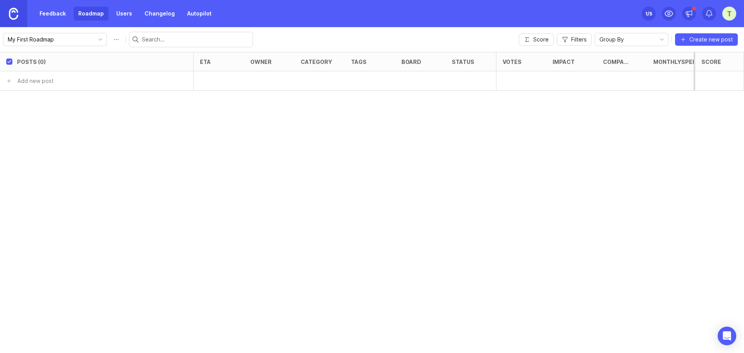
click at [62, 11] on link "Feedback" at bounding box center [53, 14] width 36 height 14
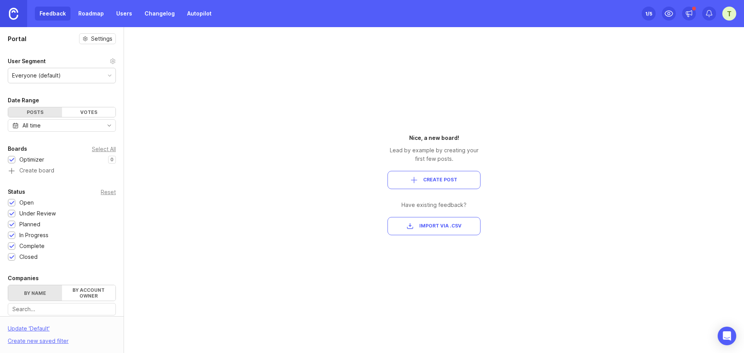
click at [435, 225] on span "Import via .csv" at bounding box center [440, 226] width 42 height 7
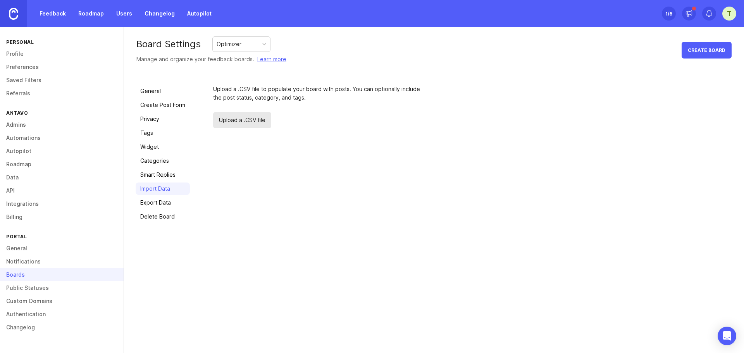
click at [248, 119] on span "Upload a .CSV file" at bounding box center [242, 120] width 58 height 16
click at [164, 171] on link "Smart Replies" at bounding box center [163, 175] width 54 height 12
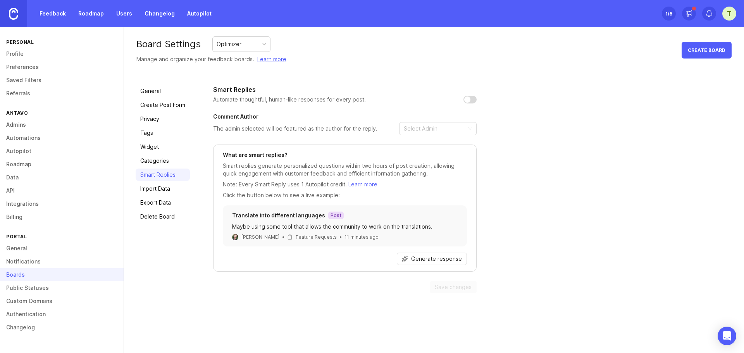
click at [164, 165] on link "Categories" at bounding box center [163, 161] width 54 height 12
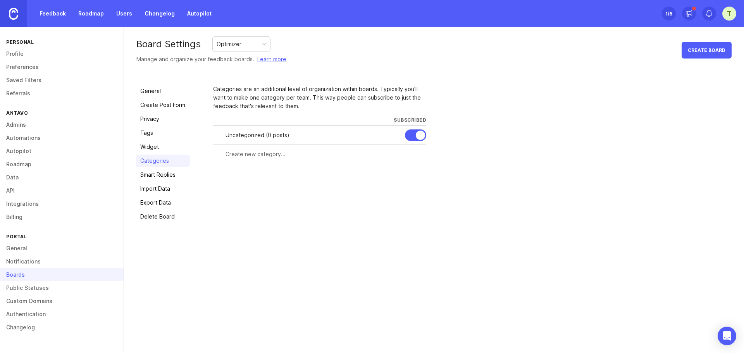
click at [155, 148] on link "Widget" at bounding box center [163, 147] width 54 height 12
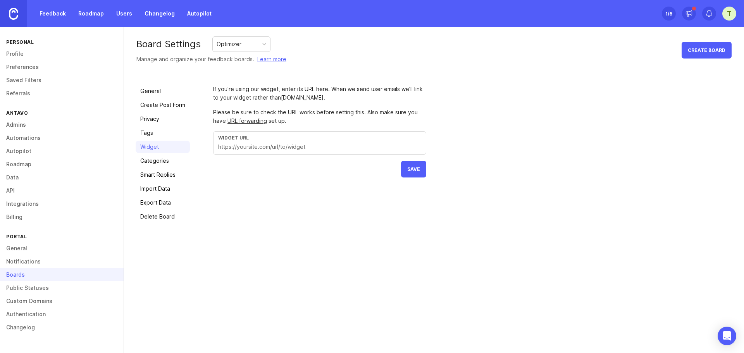
click at [10, 49] on link "Profile" at bounding box center [62, 53] width 124 height 13
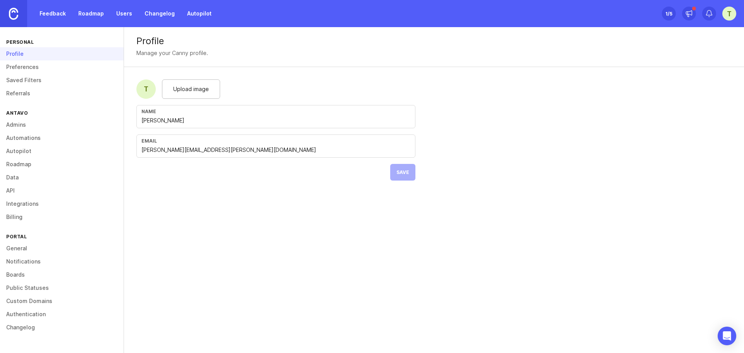
click at [56, 10] on link "Feedback" at bounding box center [53, 14] width 36 height 14
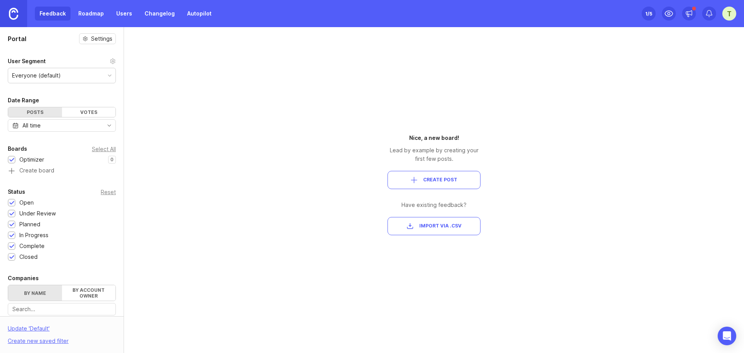
click at [72, 111] on div "Votes" at bounding box center [89, 112] width 54 height 10
click at [31, 113] on div "Posts" at bounding box center [35, 112] width 54 height 10
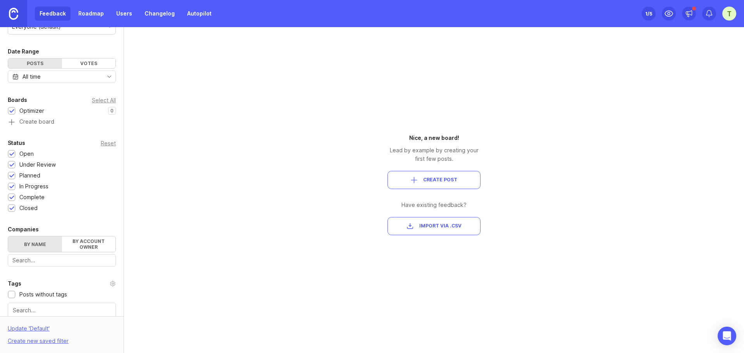
scroll to position [116, 0]
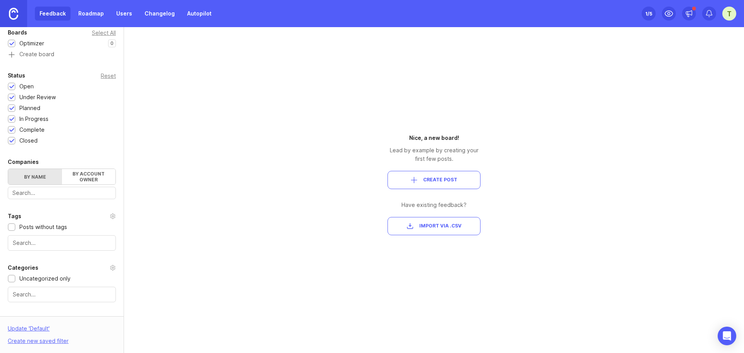
click at [92, 171] on label "By account owner" at bounding box center [89, 177] width 54 height 16
click at [8, 169] on input "By account owner" at bounding box center [8, 169] width 0 height 0
click at [73, 188] on div "toggle menu" at bounding box center [55, 193] width 95 height 12
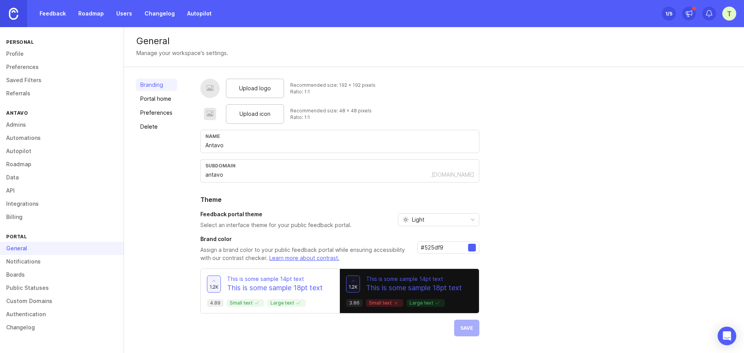
click at [152, 97] on link "Portal home" at bounding box center [156, 99] width 41 height 12
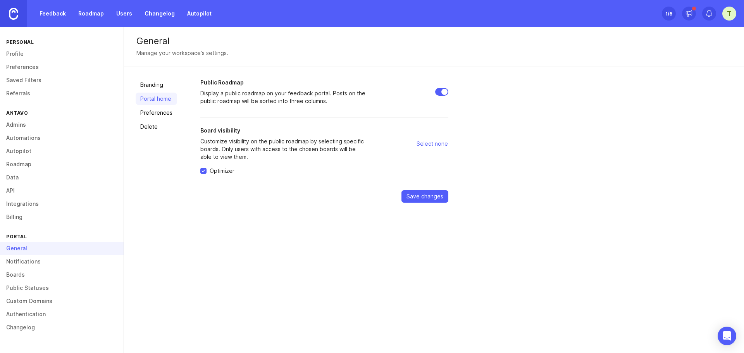
click at [434, 143] on span "Select none" at bounding box center [432, 144] width 31 height 8
click at [434, 143] on span "Select all" at bounding box center [437, 144] width 24 height 8
checkbox input "true"
click at [153, 113] on link "Preferences" at bounding box center [156, 113] width 41 height 12
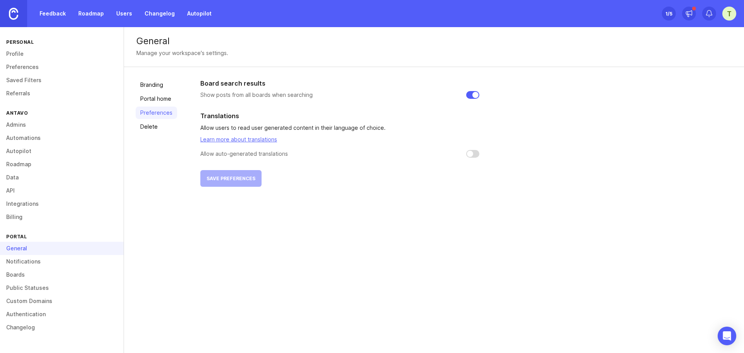
click at [142, 128] on link "Delete" at bounding box center [156, 127] width 41 height 12
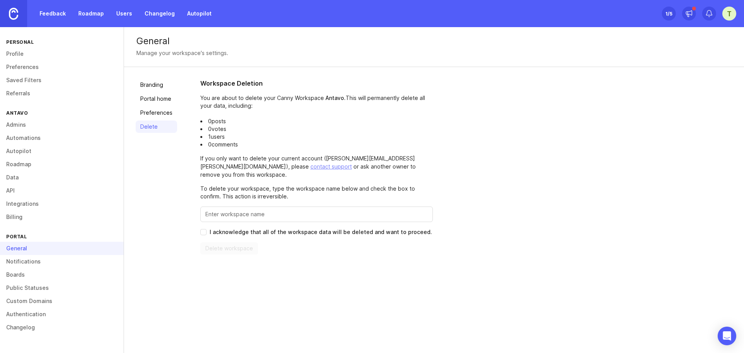
click at [216, 210] on input "Enter this workspace's name to confirm" at bounding box center [316, 214] width 223 height 9
click at [204, 229] on input "I acknowledge that all of the workspace data will be deleted and want to procee…" at bounding box center [203, 232] width 6 height 6
checkbox input "true"
click at [41, 14] on link "Feedback" at bounding box center [53, 14] width 36 height 14
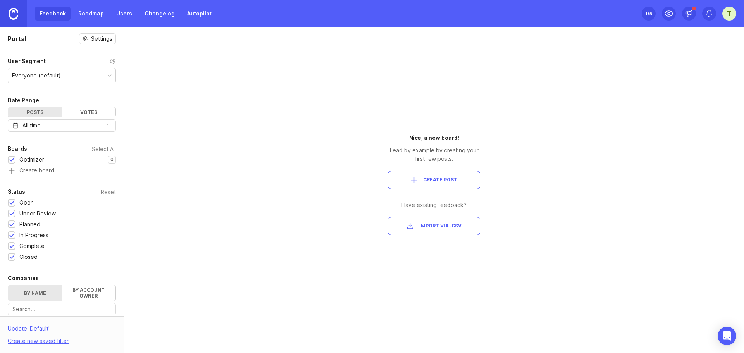
click at [94, 16] on link "Roadmap" at bounding box center [91, 14] width 35 height 14
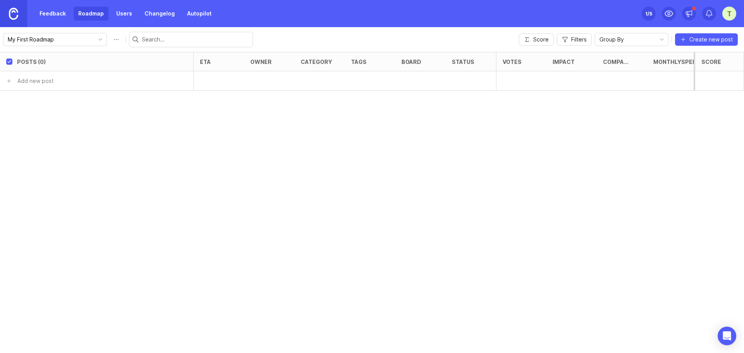
click at [57, 12] on link "Feedback" at bounding box center [53, 14] width 36 height 14
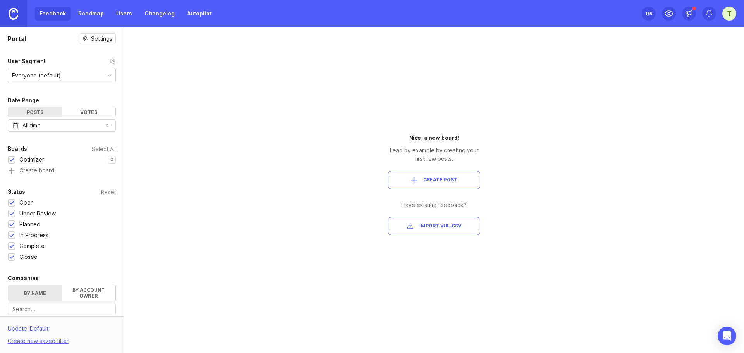
click at [419, 180] on span "Create Post" at bounding box center [434, 180] width 80 height 7
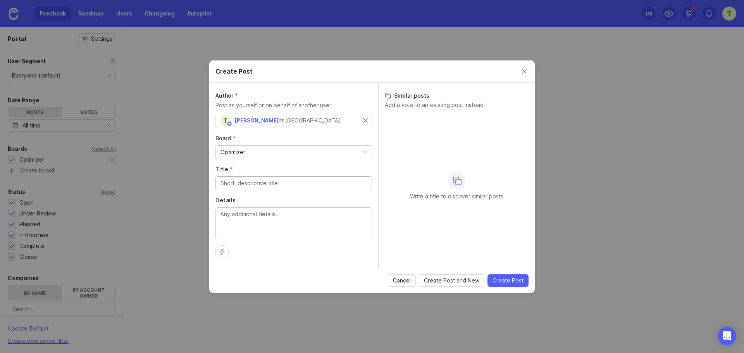
click at [269, 187] on input "Title *" at bounding box center [294, 183] width 147 height 9
click at [269, 150] on div "Optimizer" at bounding box center [294, 152] width 156 height 13
click at [278, 181] on input "Title *" at bounding box center [294, 183] width 147 height 9
type input "Test"
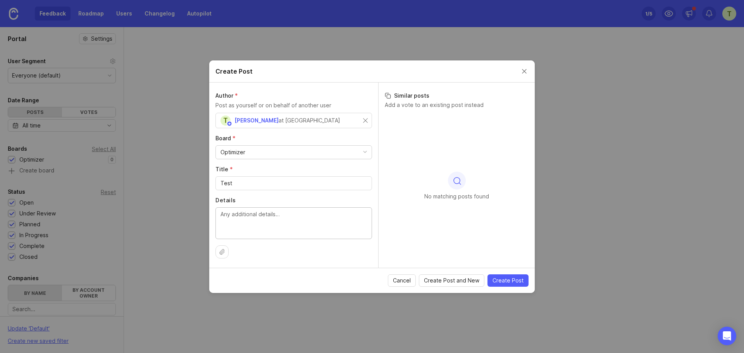
click at [266, 225] on textarea "Details" at bounding box center [294, 223] width 147 height 26
type textarea "Test"
click at [497, 279] on span "Create Post" at bounding box center [508, 281] width 31 height 8
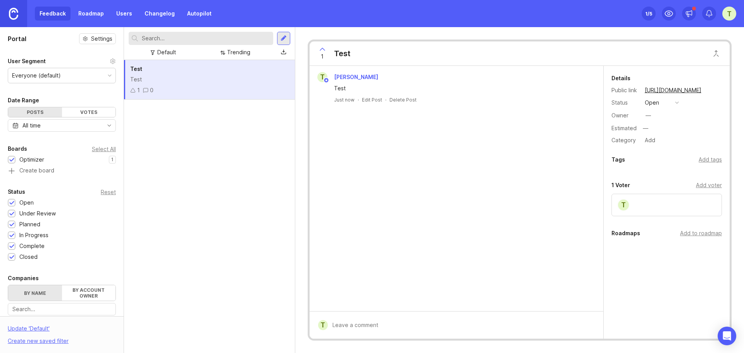
click at [283, 39] on div at bounding box center [284, 38] width 6 height 7
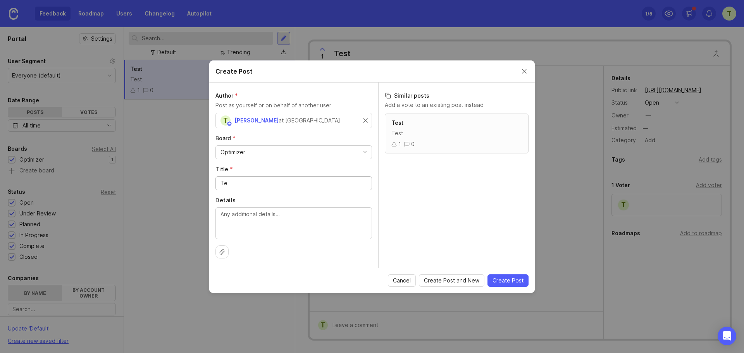
type input "T"
click at [456, 181] on rect at bounding box center [458, 182] width 5 height 5
